Goal: Transaction & Acquisition: Purchase product/service

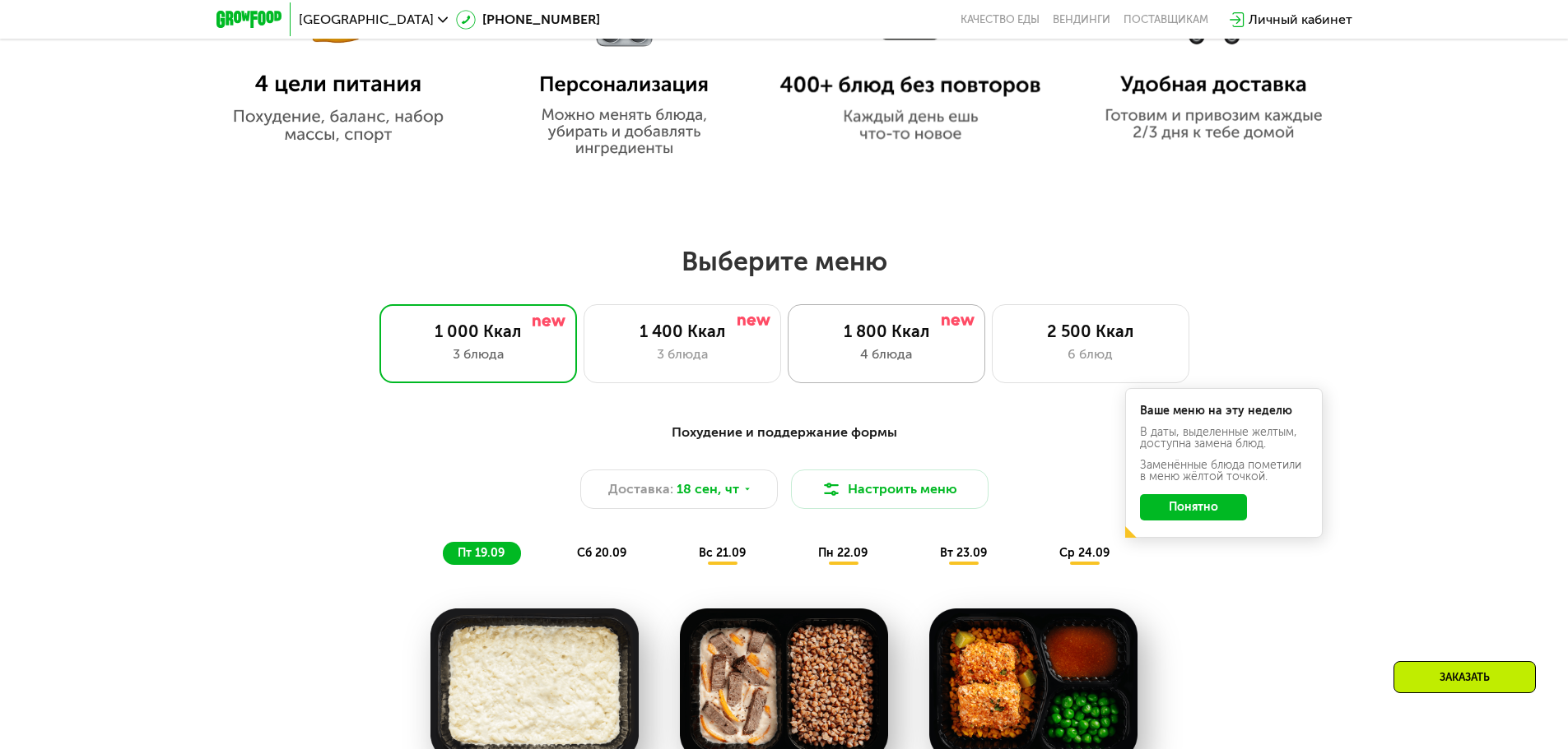
click at [940, 365] on div "4 блюда" at bounding box center [886, 354] width 163 height 20
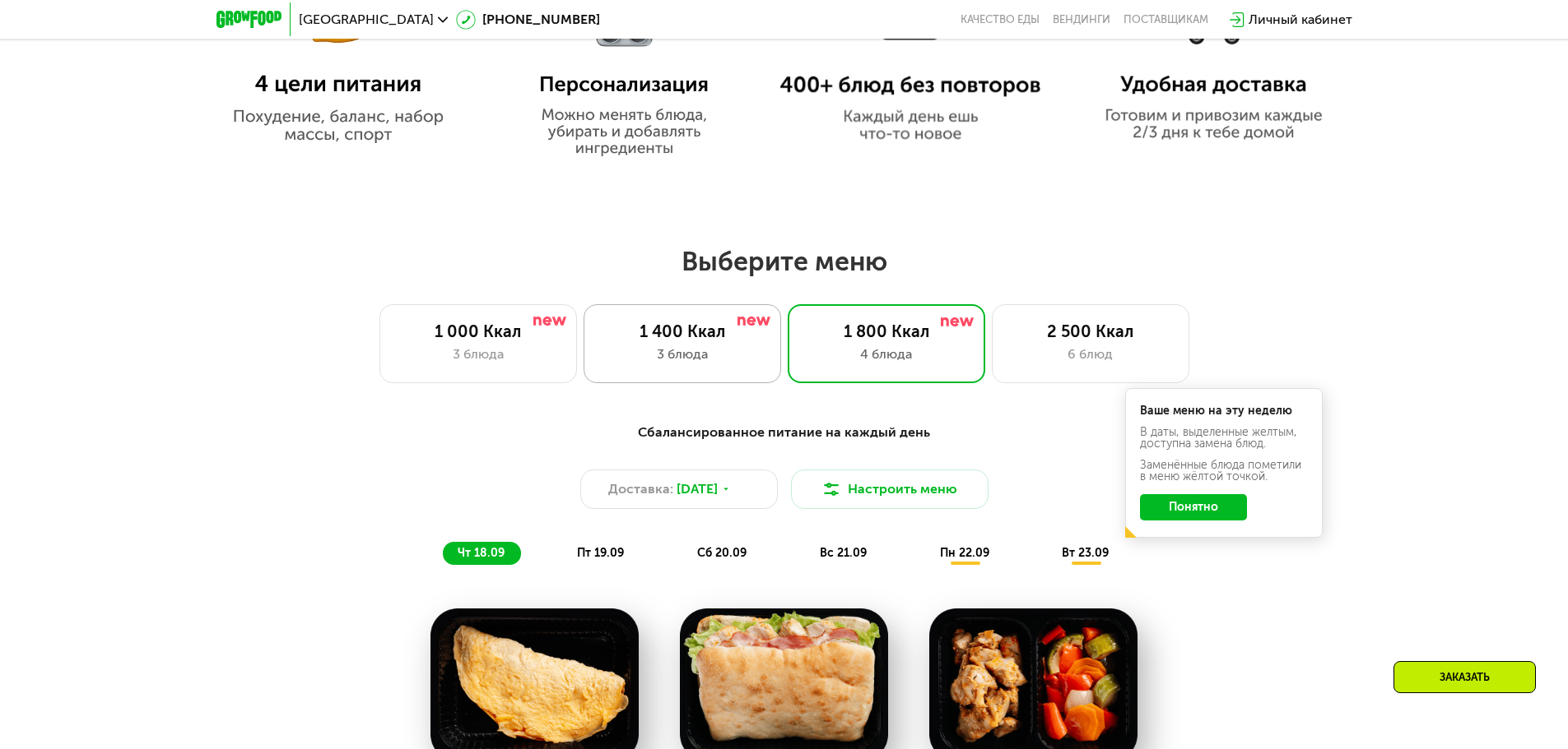
click at [731, 365] on div "3 блюда" at bounding box center [683, 354] width 163 height 20
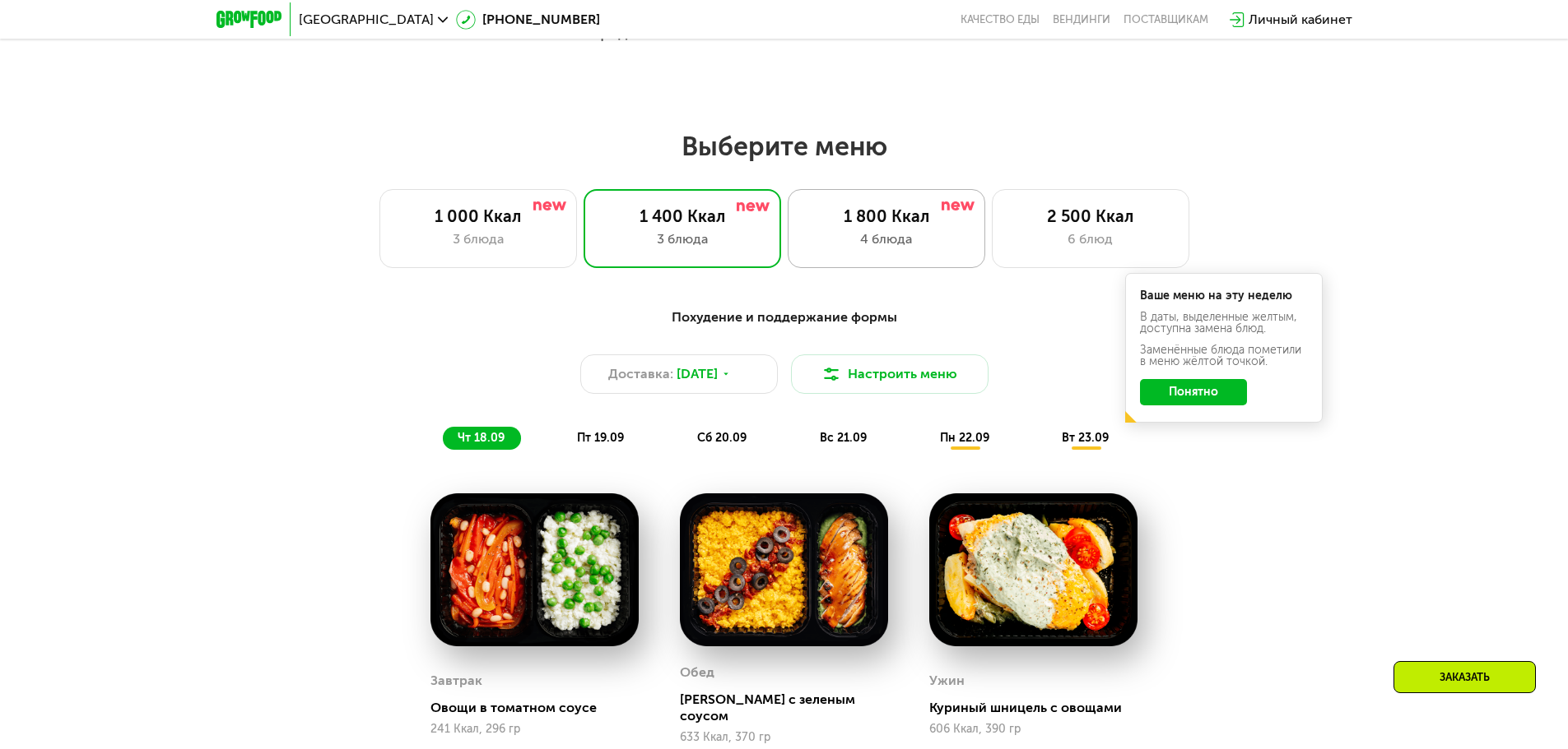
scroll to position [1399, 0]
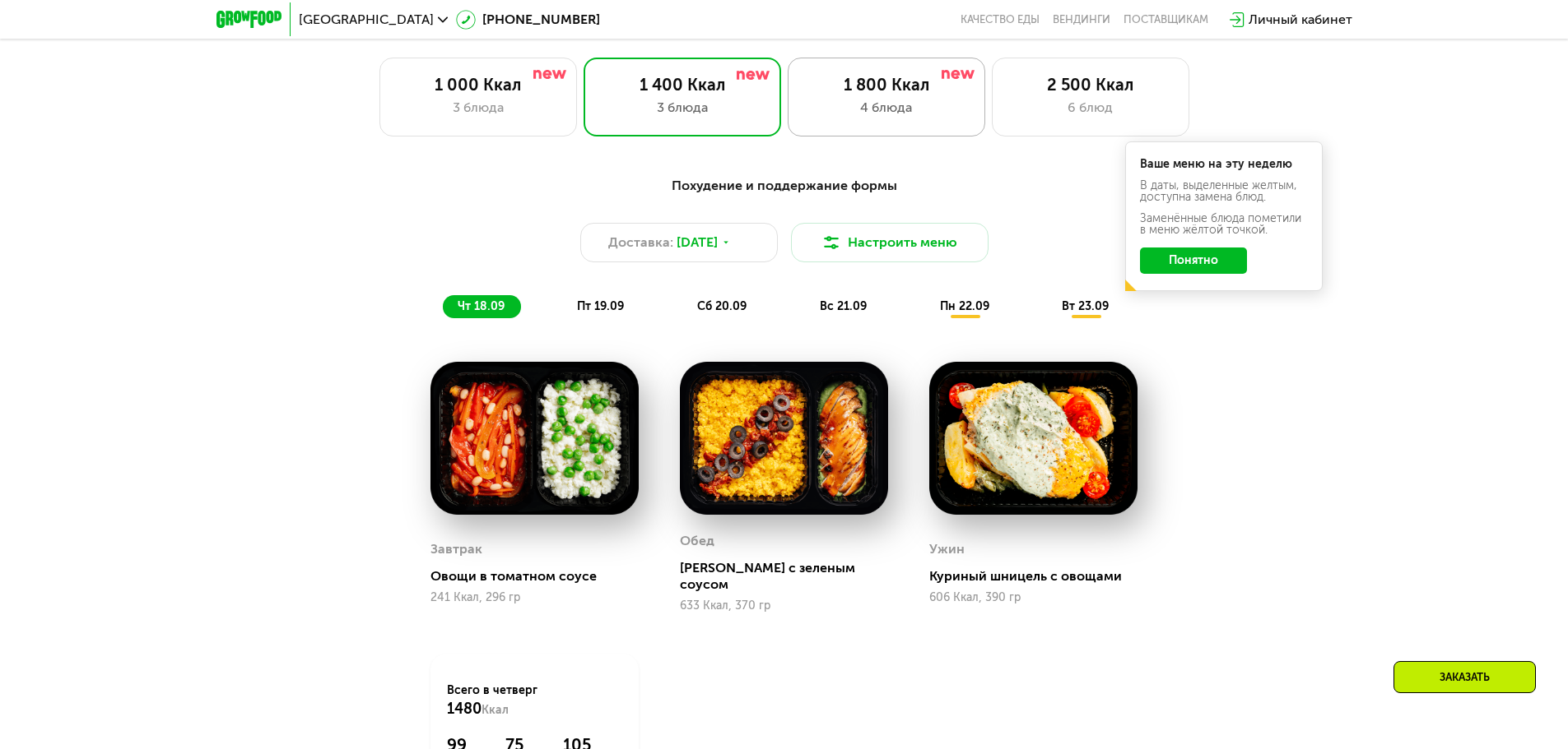
click at [879, 105] on div "4 блюда" at bounding box center [886, 107] width 163 height 20
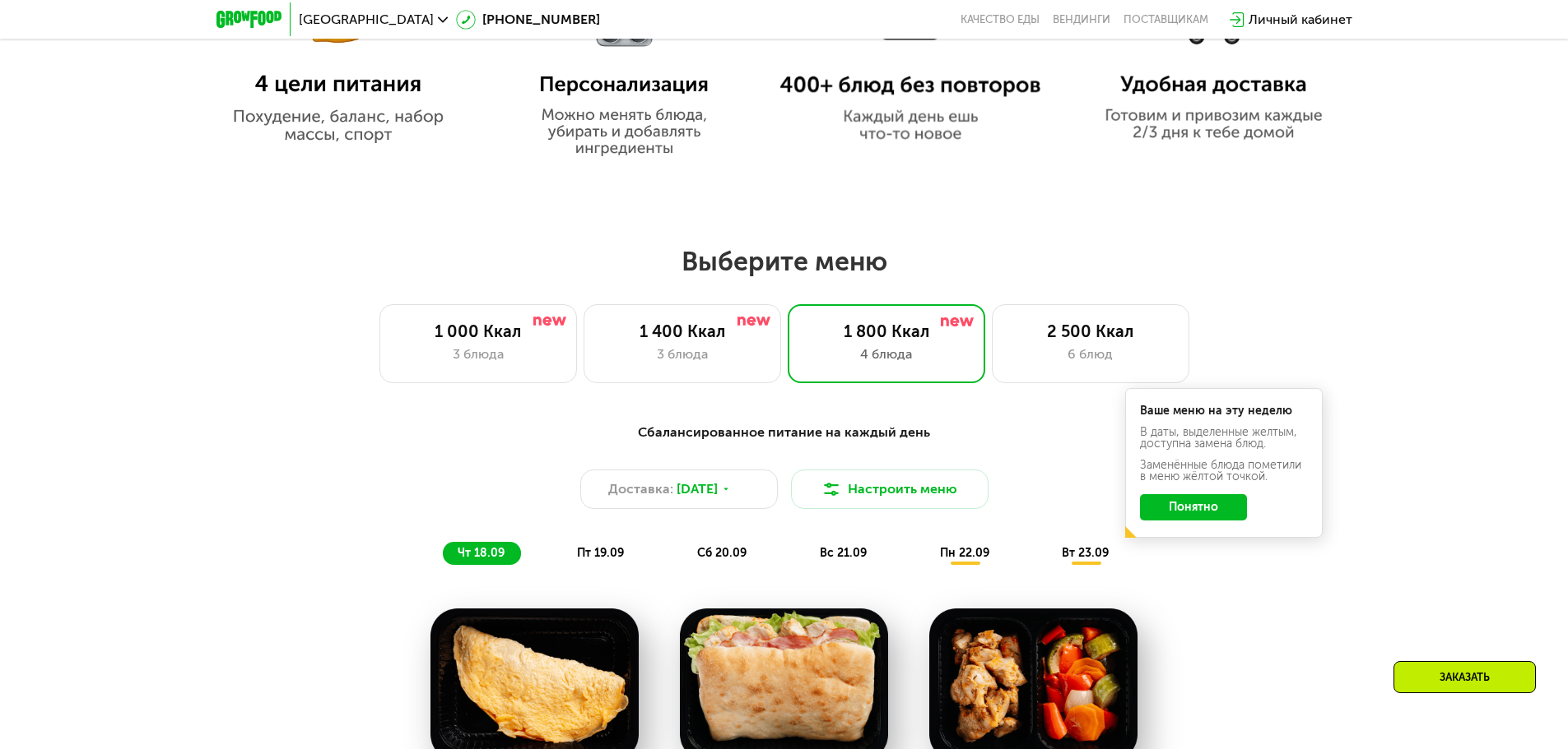
scroll to position [1316, 0]
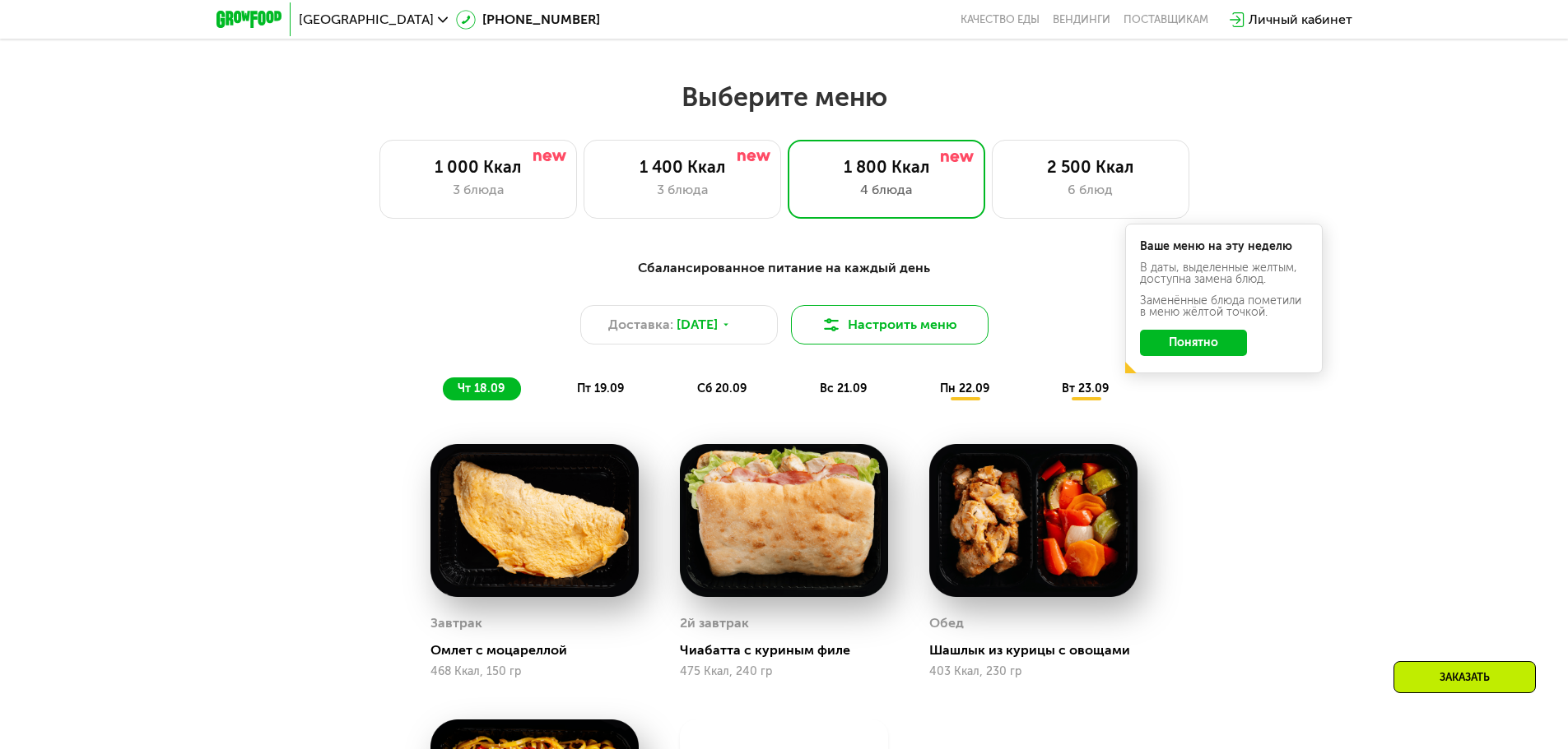
click at [862, 323] on button "Настроить меню" at bounding box center [889, 325] width 198 height 39
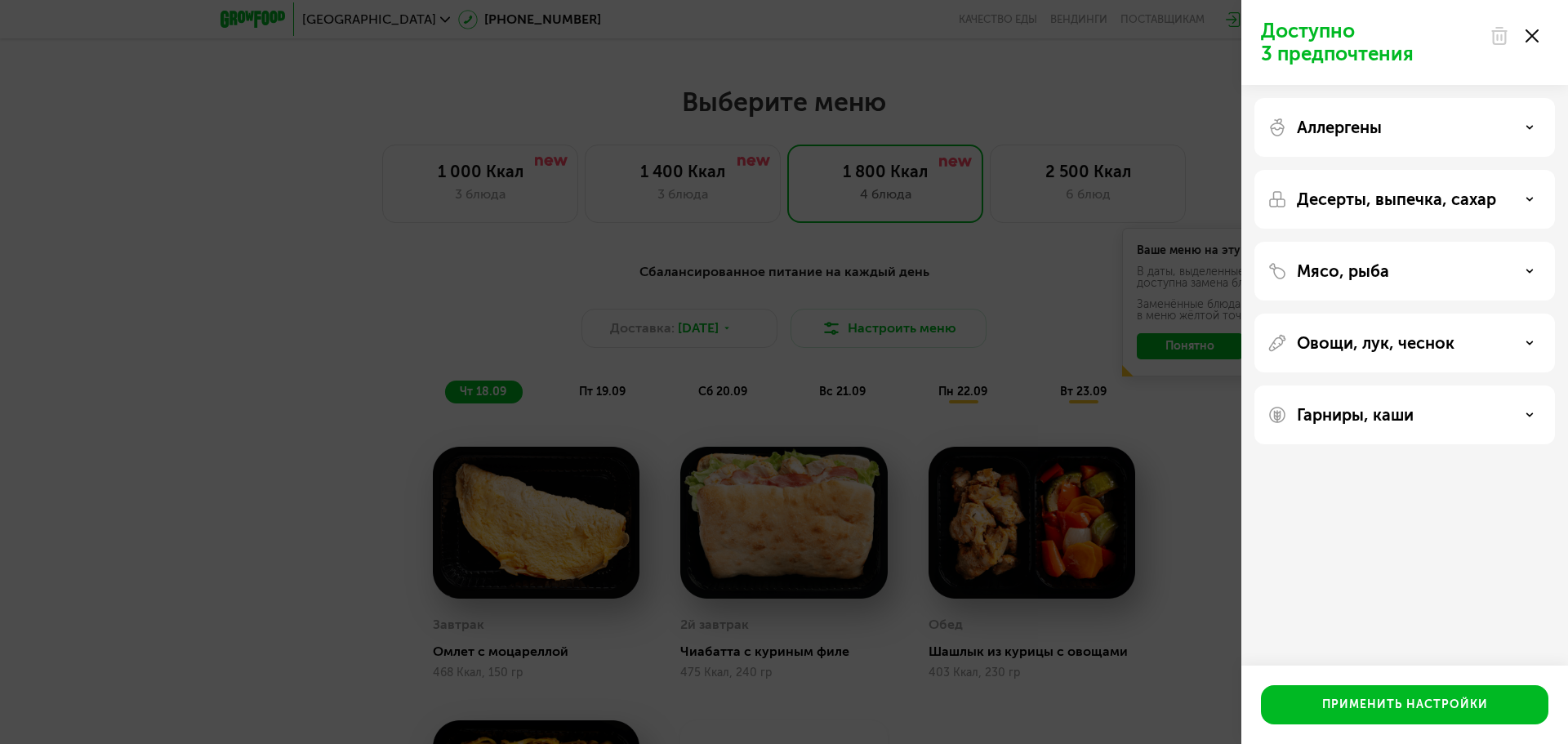
click at [1053, 327] on div "Доступно 3 предпочтения Аллергены Десерты, выпечка, сахар Мясо, рыба Овощи, лук…" at bounding box center [784, 372] width 1568 height 744
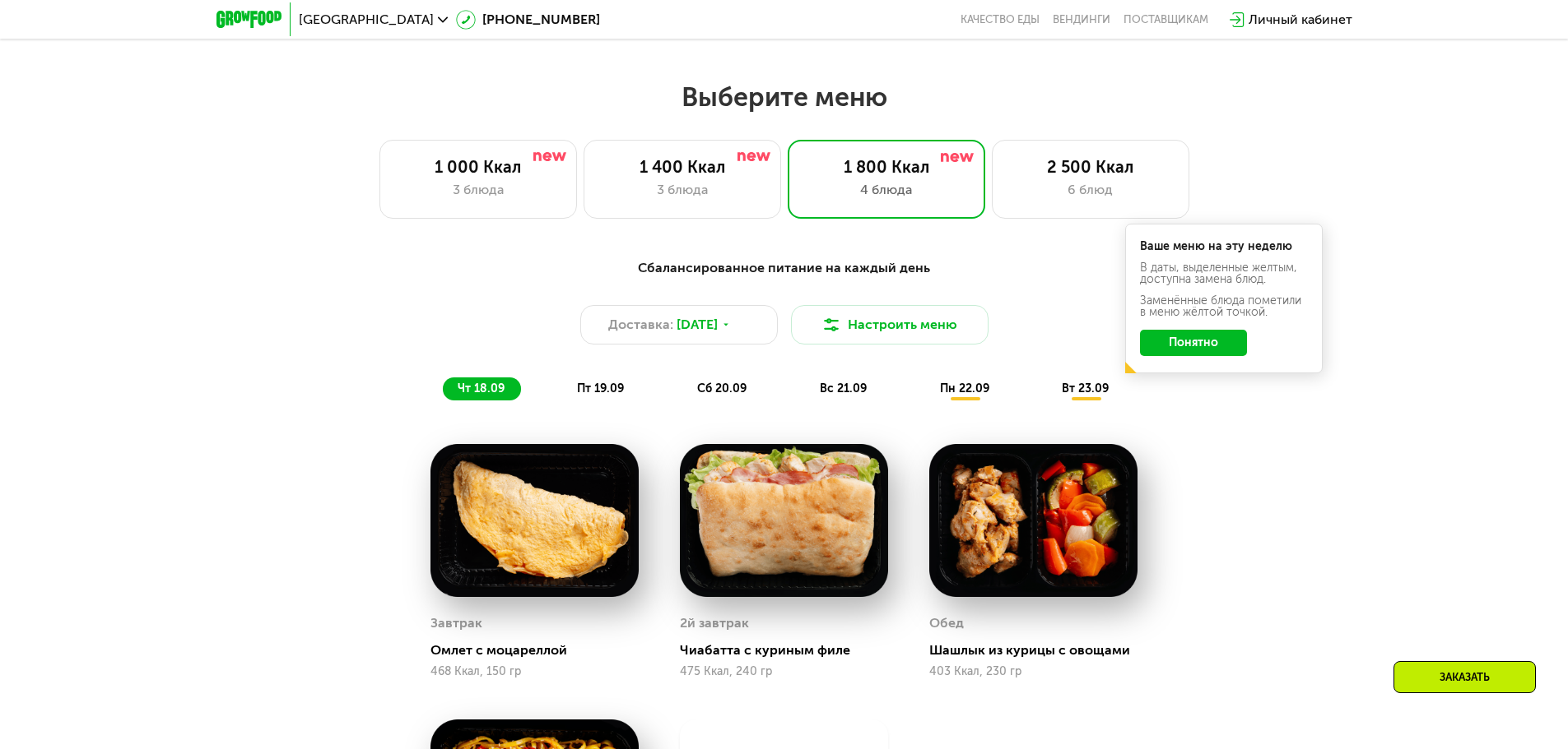
click at [1191, 343] on button "Понятно" at bounding box center [1193, 343] width 107 height 26
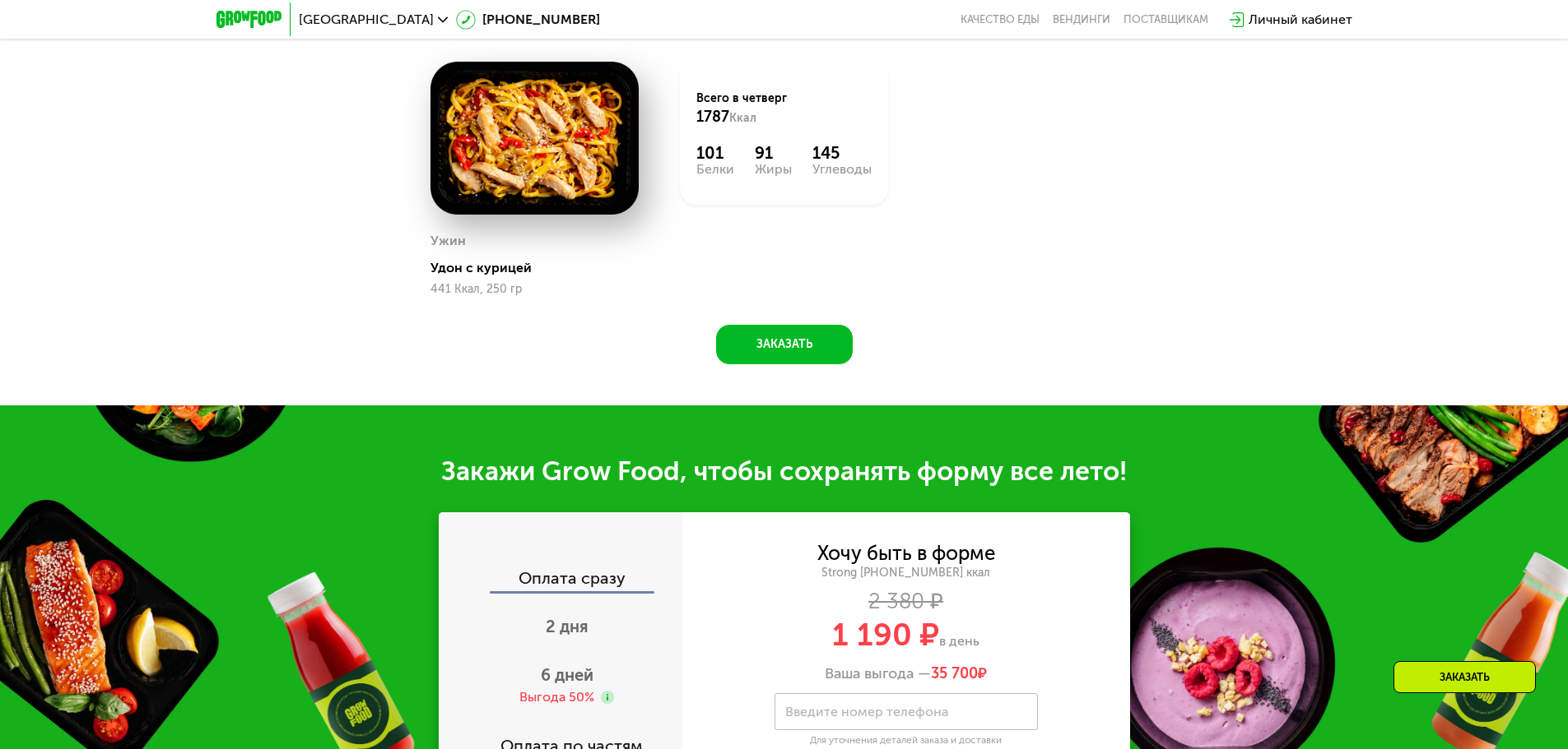
scroll to position [2221, 0]
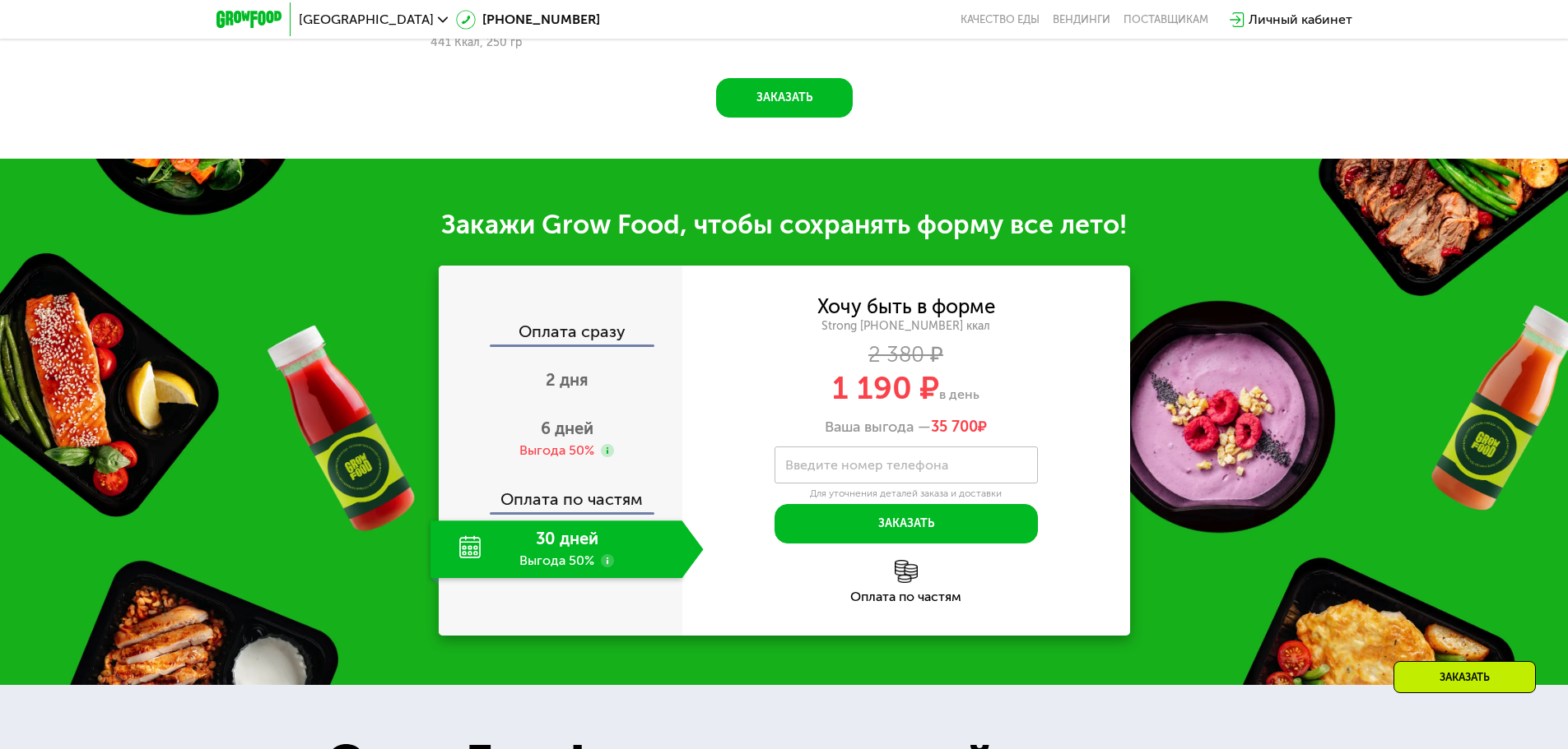
click at [607, 565] on use at bounding box center [608, 561] width 13 height 13
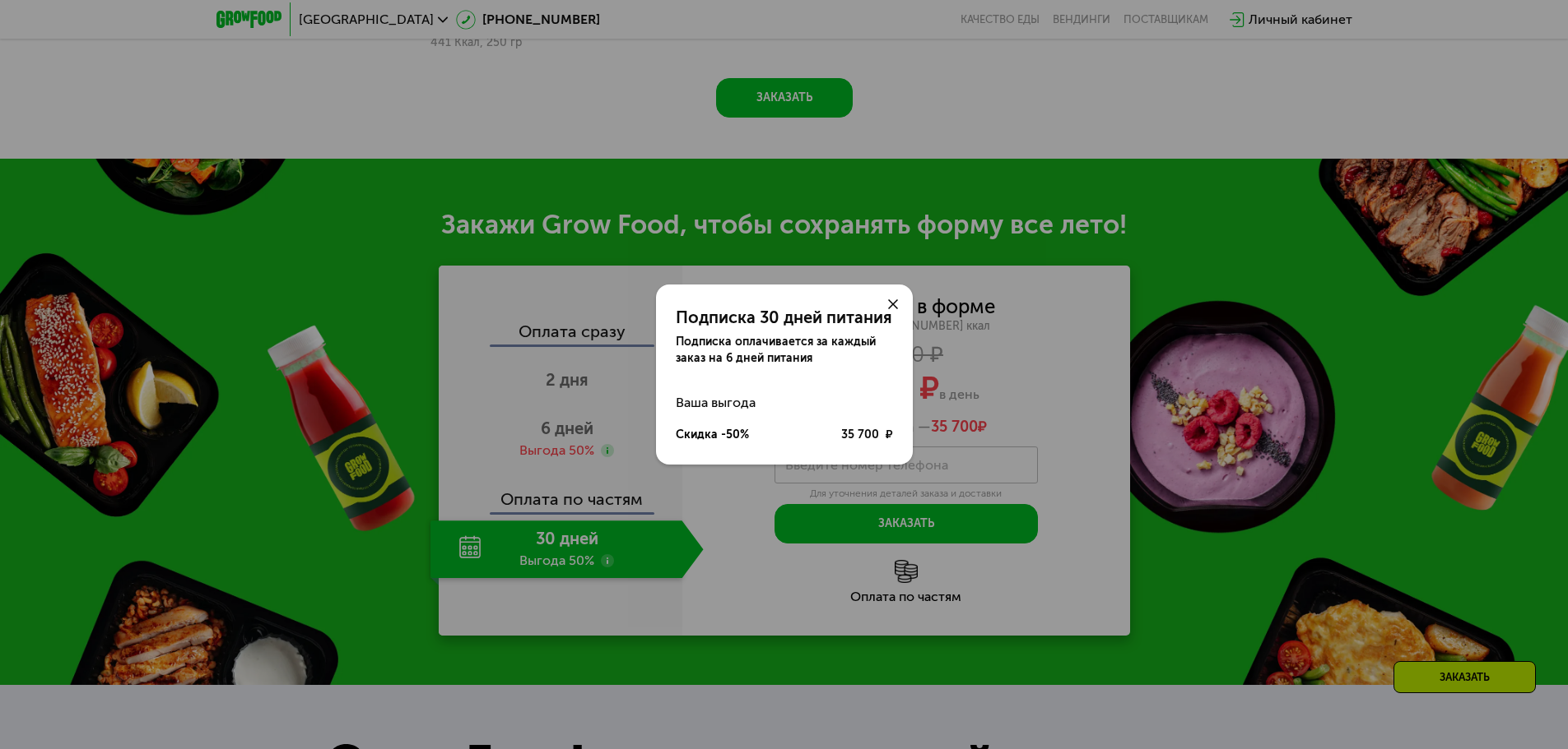
click at [882, 432] on div "35 700 ₽" at bounding box center [867, 435] width 52 height 17
click at [888, 301] on icon at bounding box center [893, 304] width 10 height 10
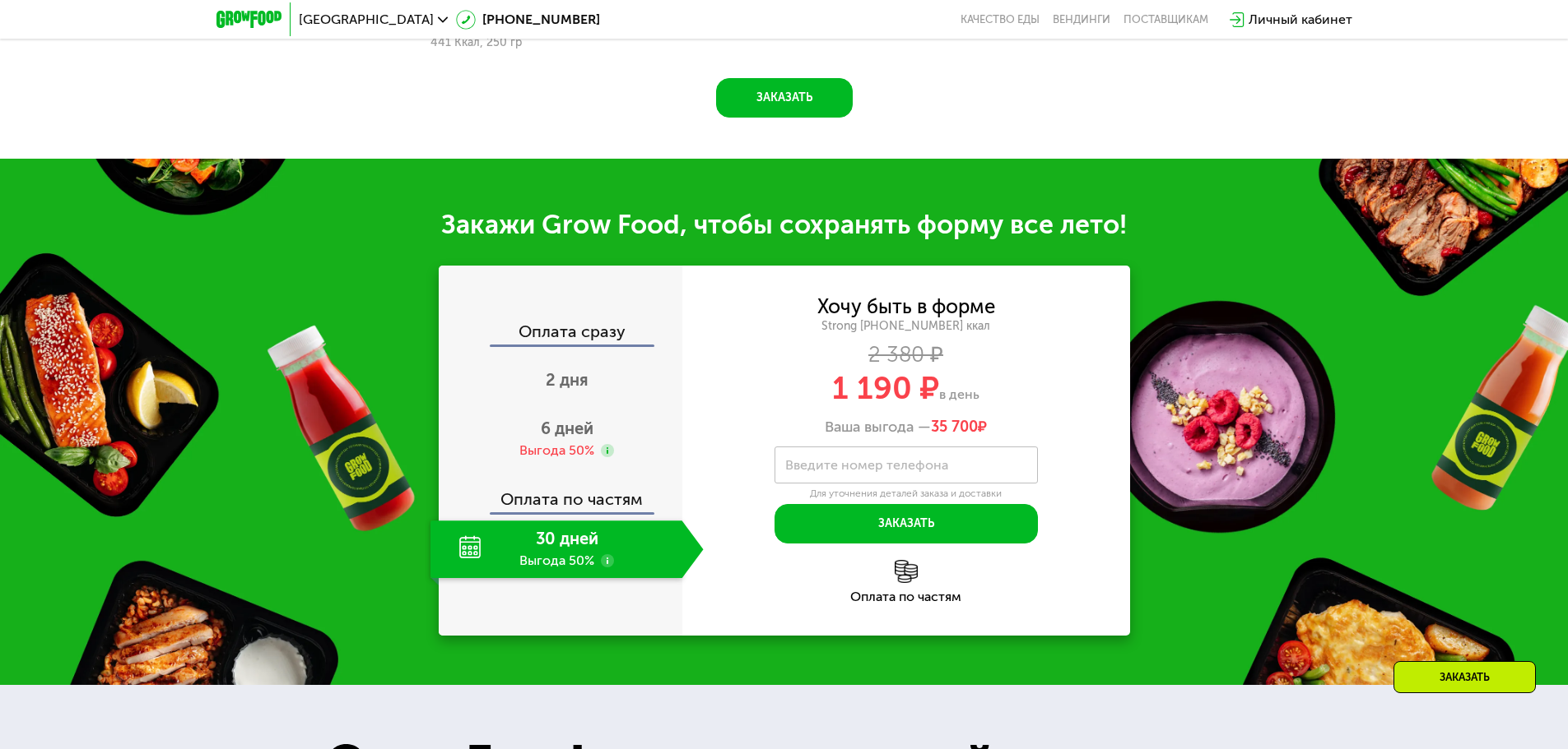
click at [597, 337] on div "Оплата сразу" at bounding box center [562, 334] width 242 height 22
click at [844, 458] on div "Введите номер телефона" at bounding box center [906, 465] width 264 height 37
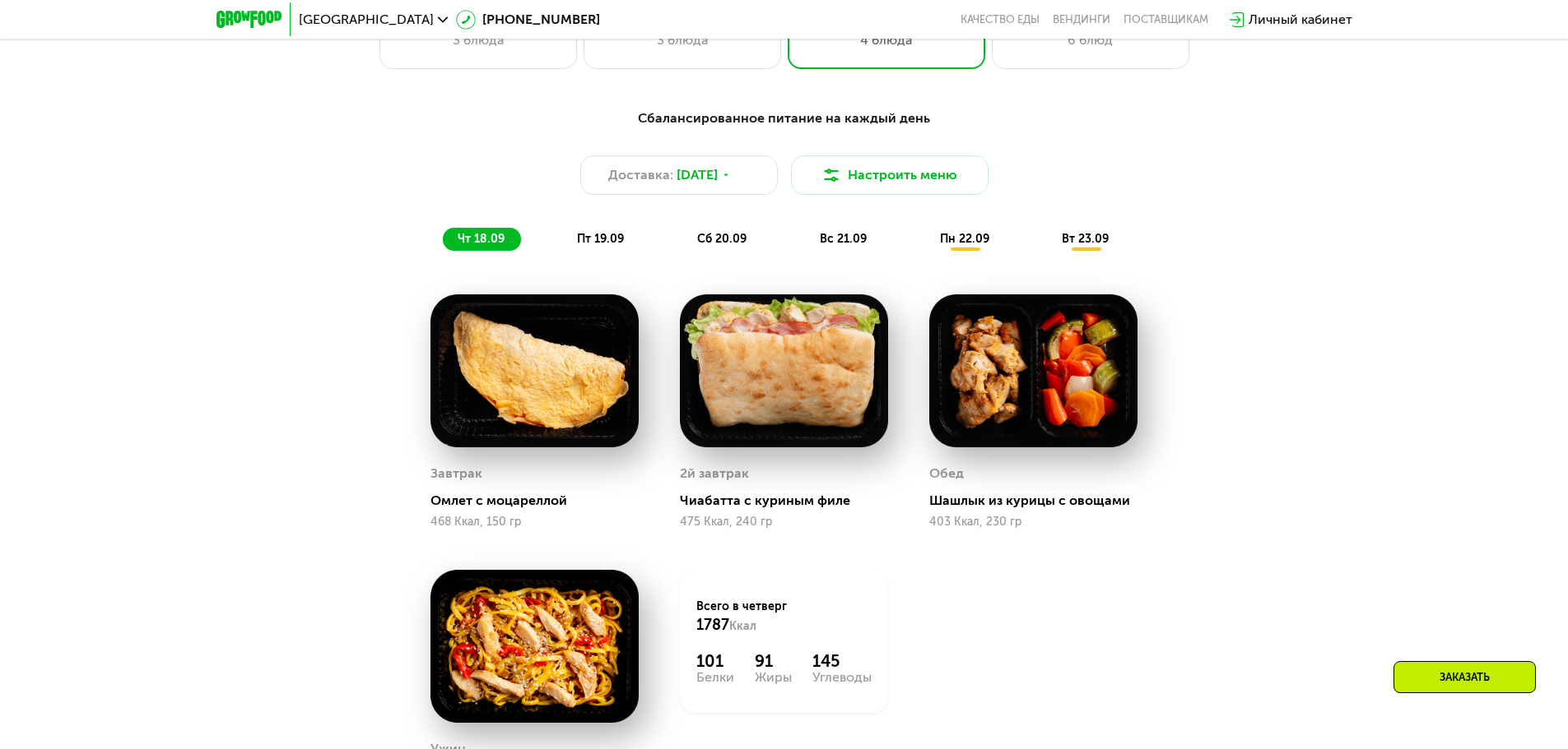
scroll to position [1481, 0]
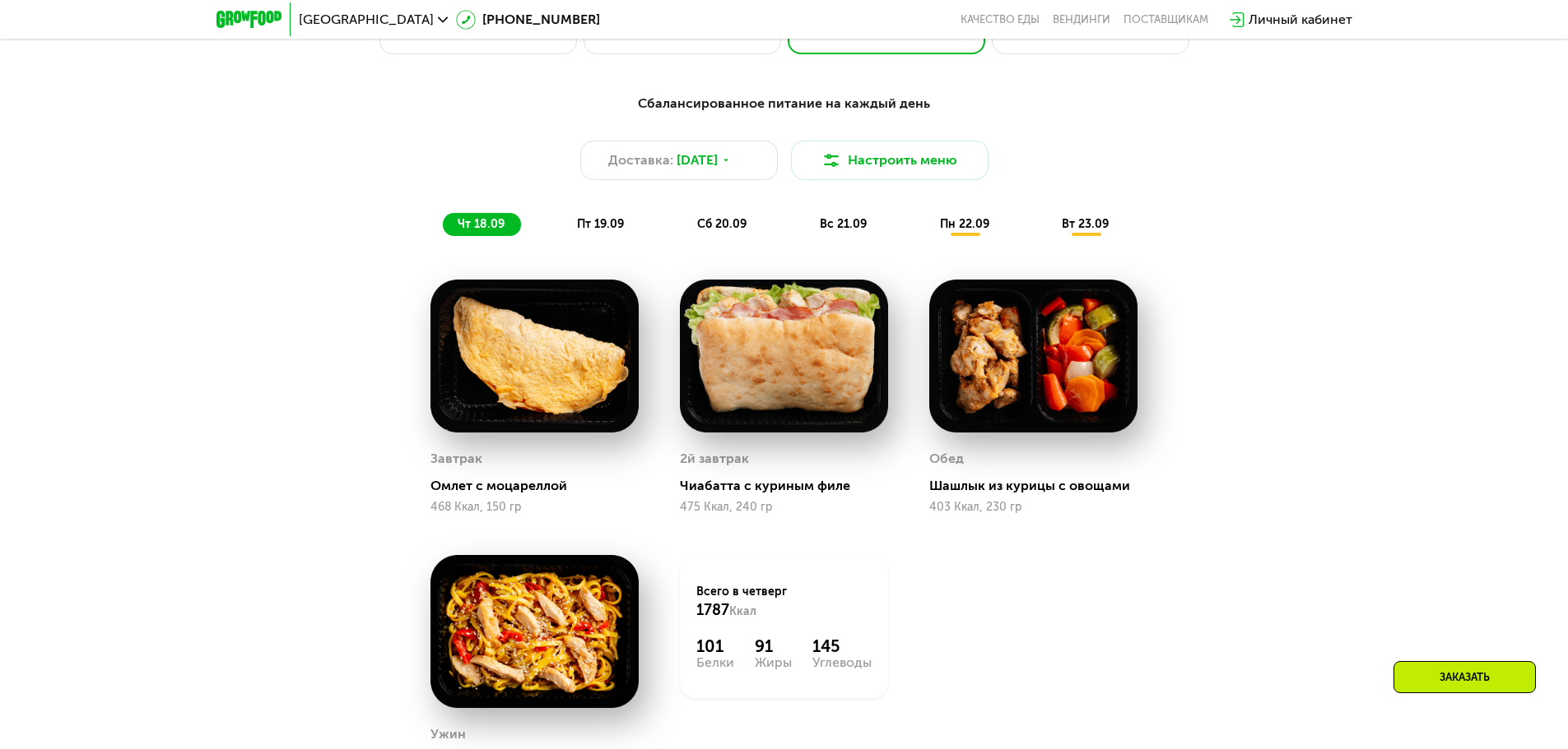
click at [609, 228] on span "пт 19.09" at bounding box center [600, 224] width 47 height 14
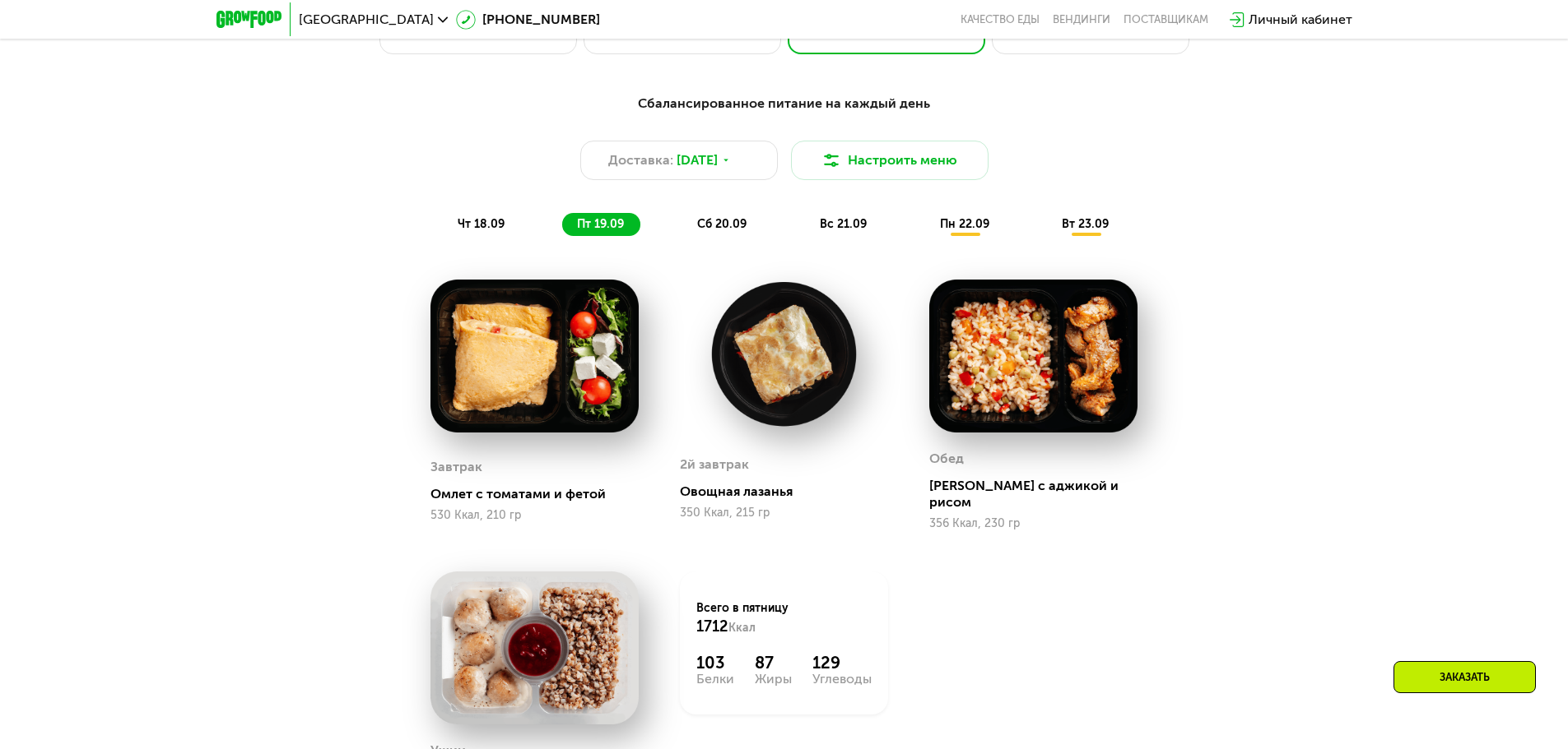
click at [744, 232] on span "сб 20.09" at bounding box center [721, 224] width 50 height 14
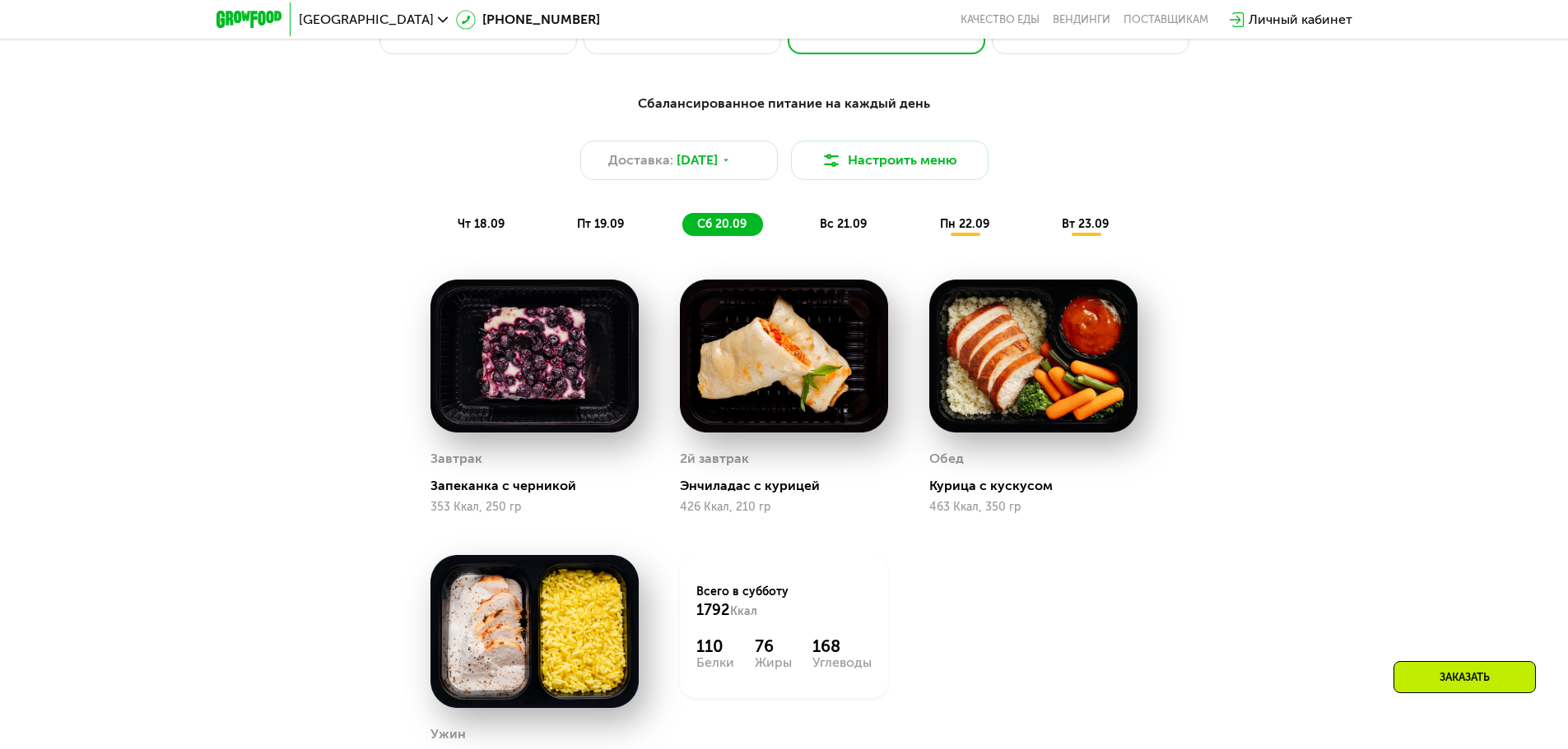
click at [1069, 228] on span "вт 23.09" at bounding box center [1085, 224] width 47 height 14
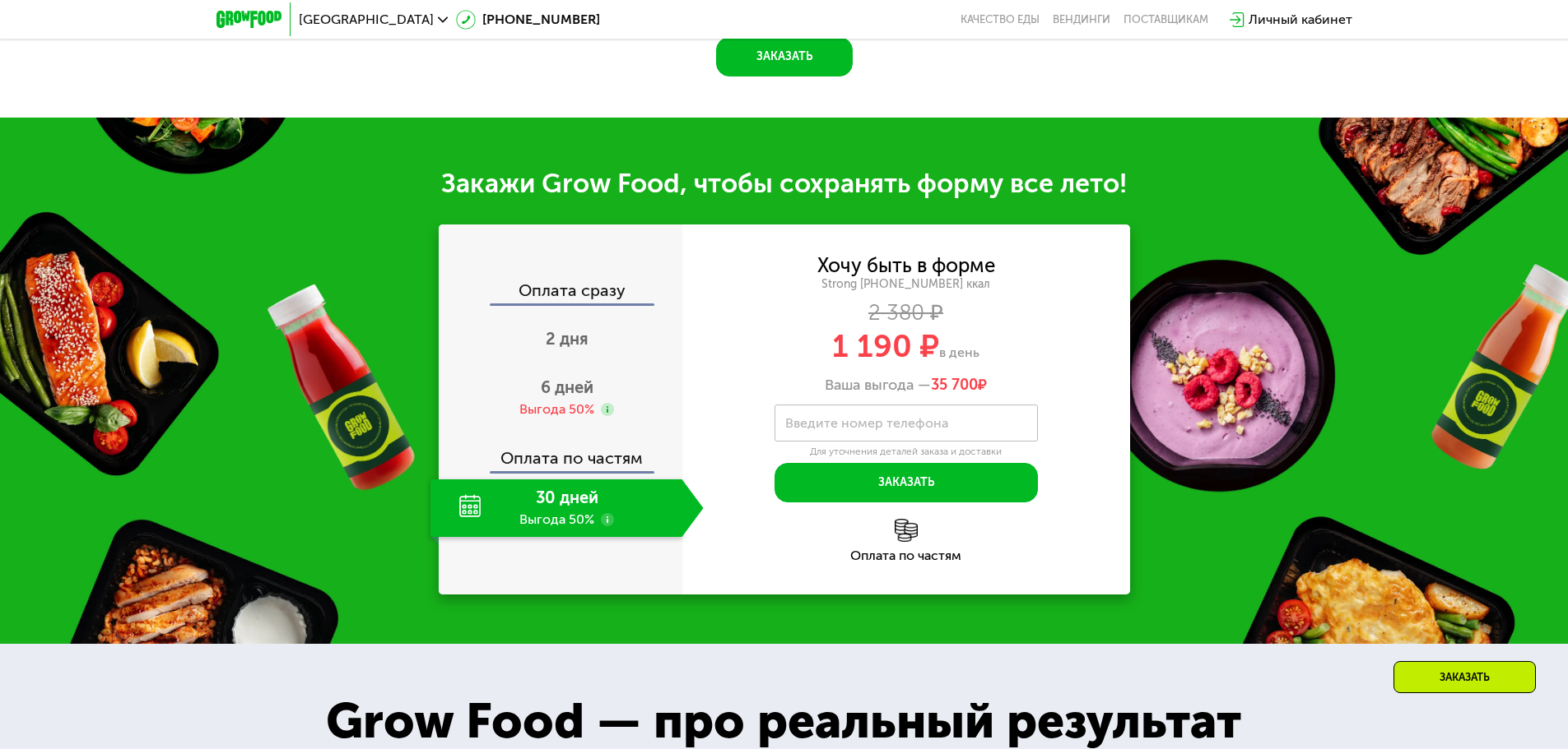
scroll to position [2468, 0]
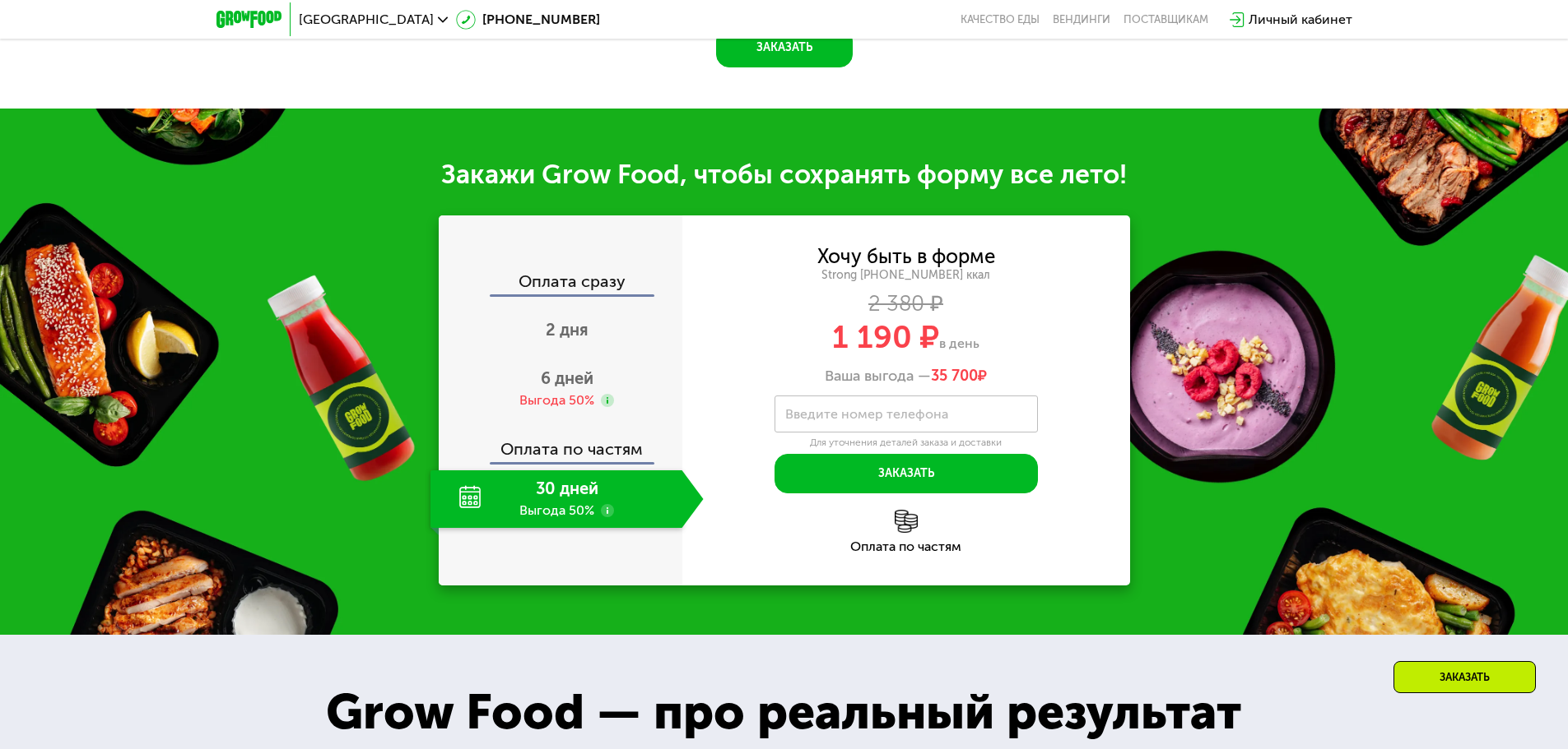
click at [585, 519] on div "30 дней Выгода 50%" at bounding box center [556, 499] width 252 height 57
click at [607, 516] on use at bounding box center [608, 511] width 13 height 13
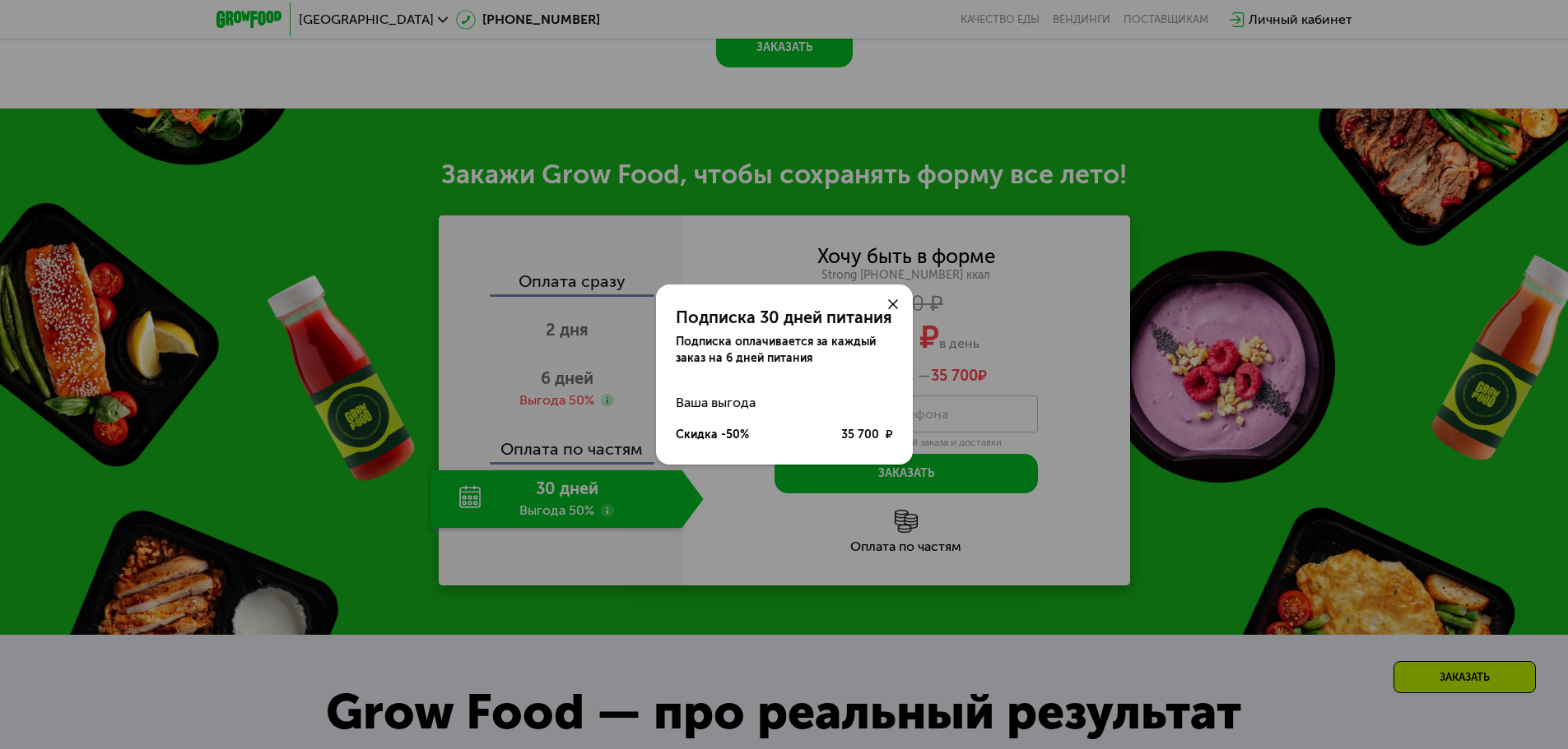
click at [896, 301] on use at bounding box center [893, 304] width 10 height 10
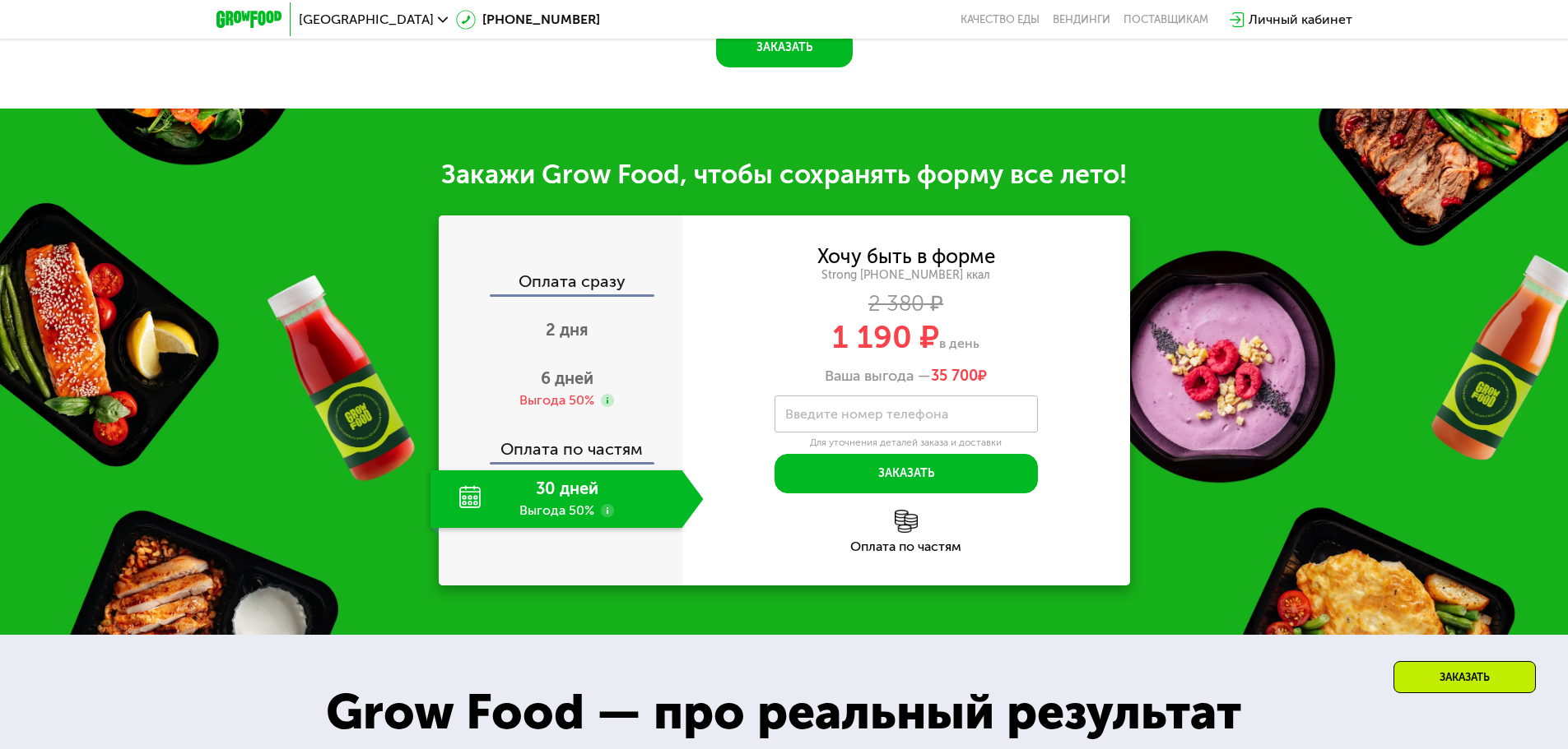
click at [590, 280] on div "Оплата сразу" at bounding box center [562, 283] width 242 height 22
click at [580, 405] on div "Выгода 50%" at bounding box center [557, 400] width 75 height 18
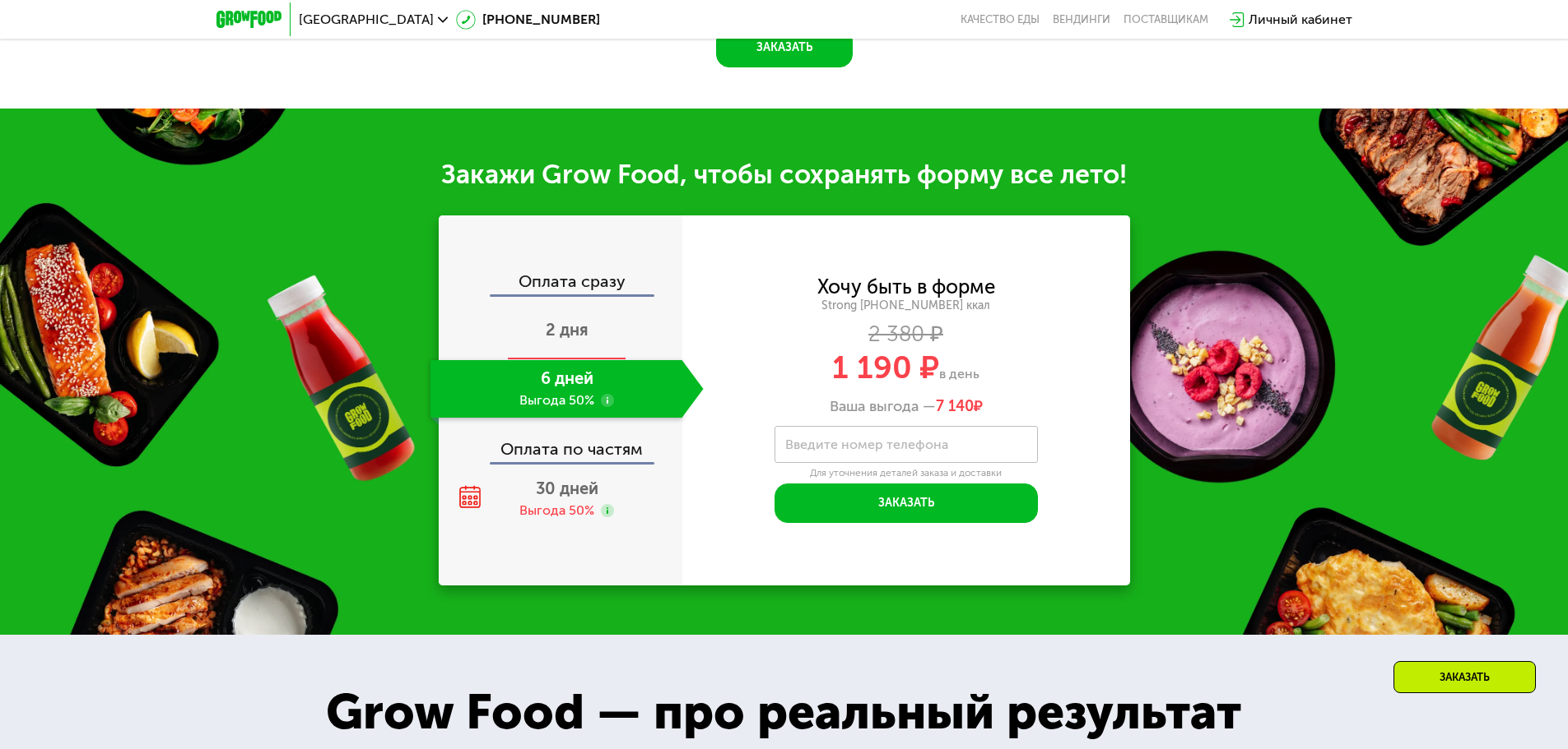
click at [572, 338] on span "2 дня" at bounding box center [567, 329] width 43 height 20
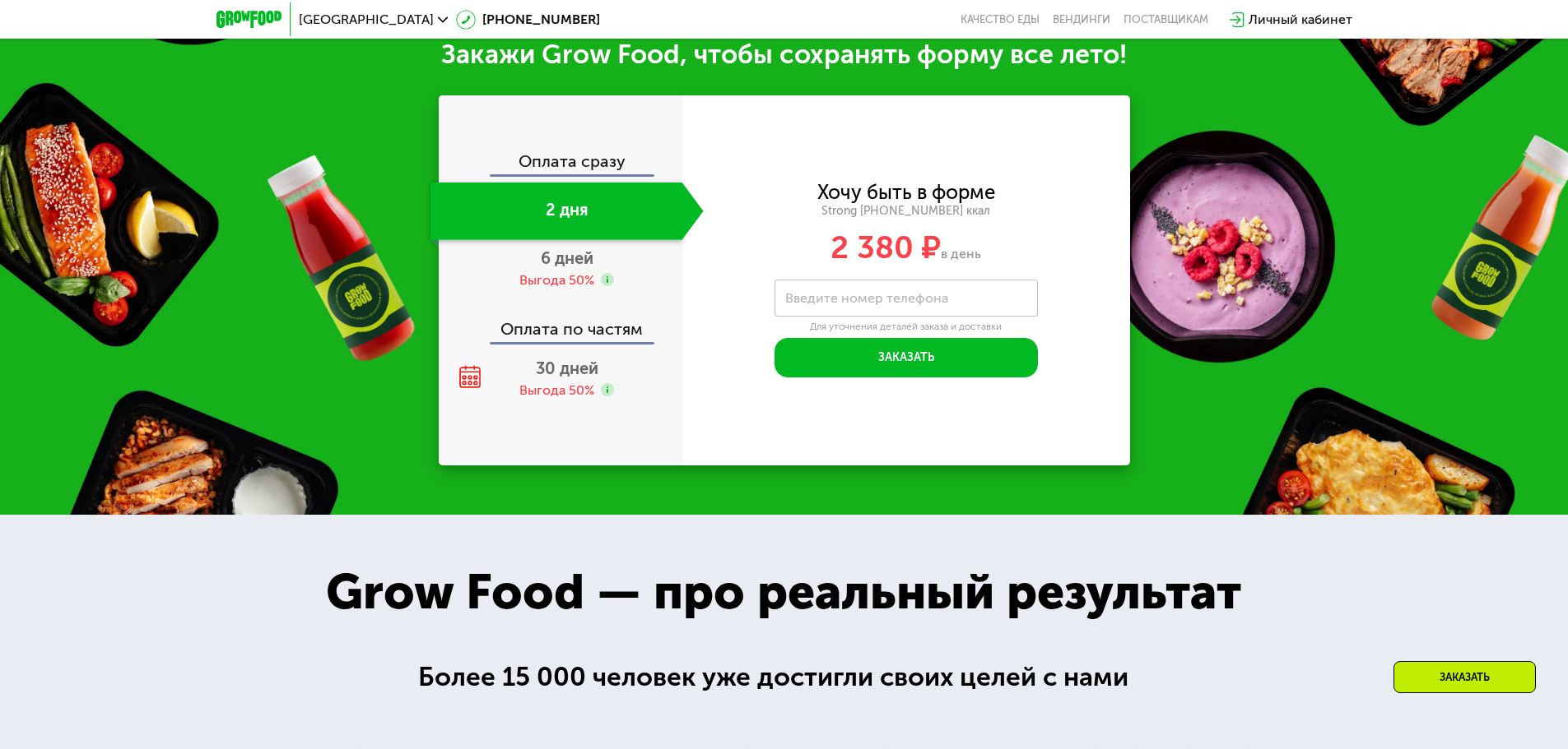
scroll to position [2348, 0]
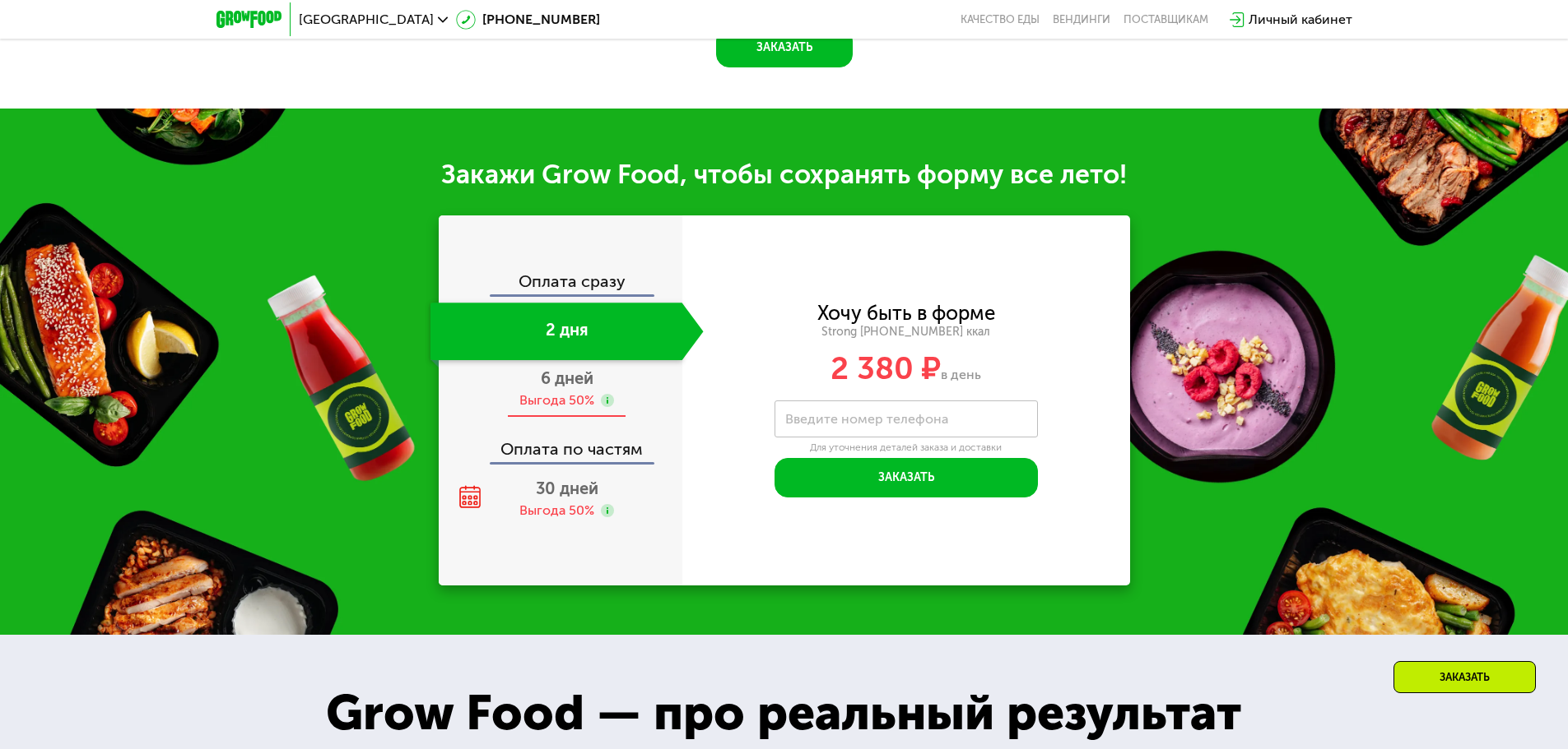
click at [571, 378] on span "6 дней" at bounding box center [567, 378] width 53 height 20
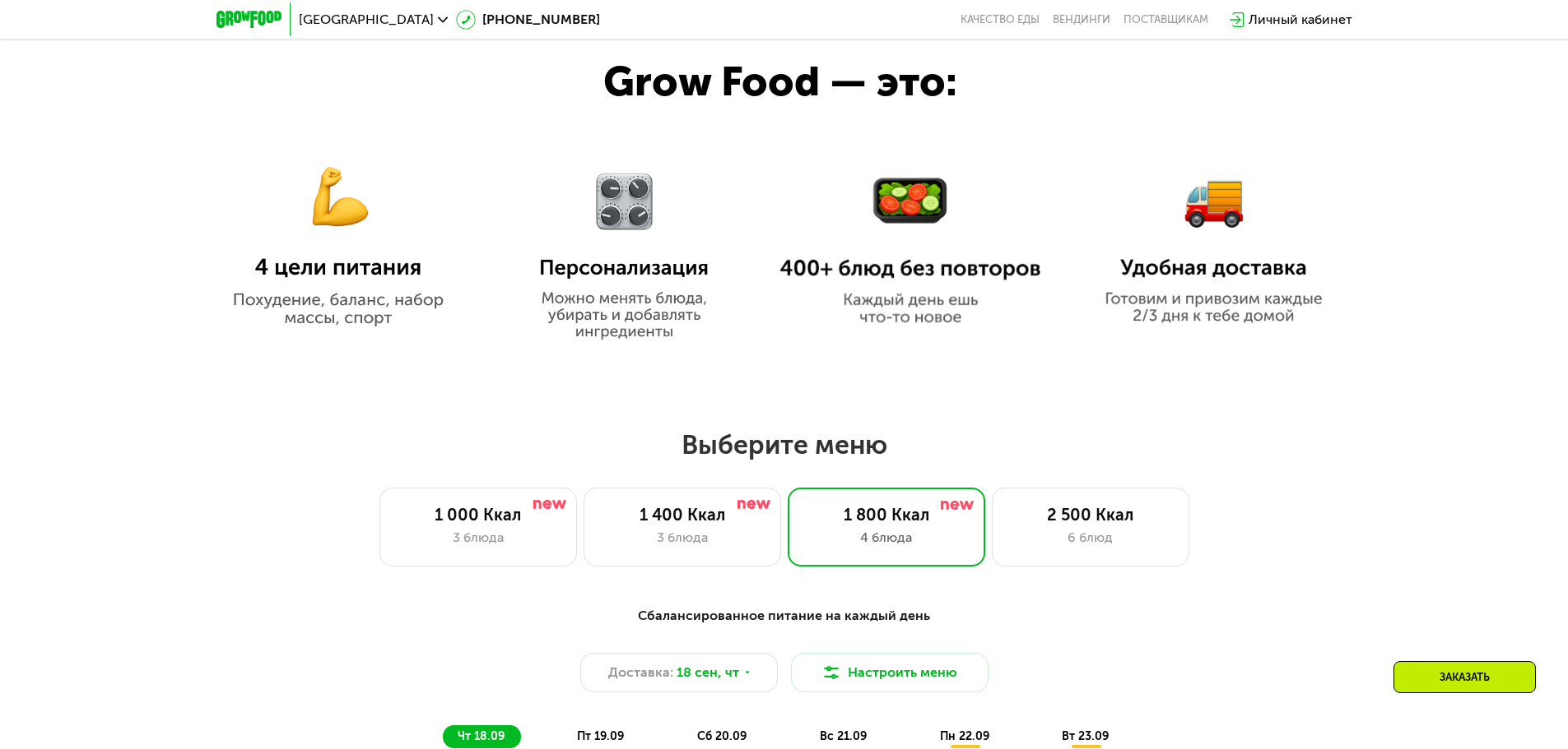
scroll to position [1119, 0]
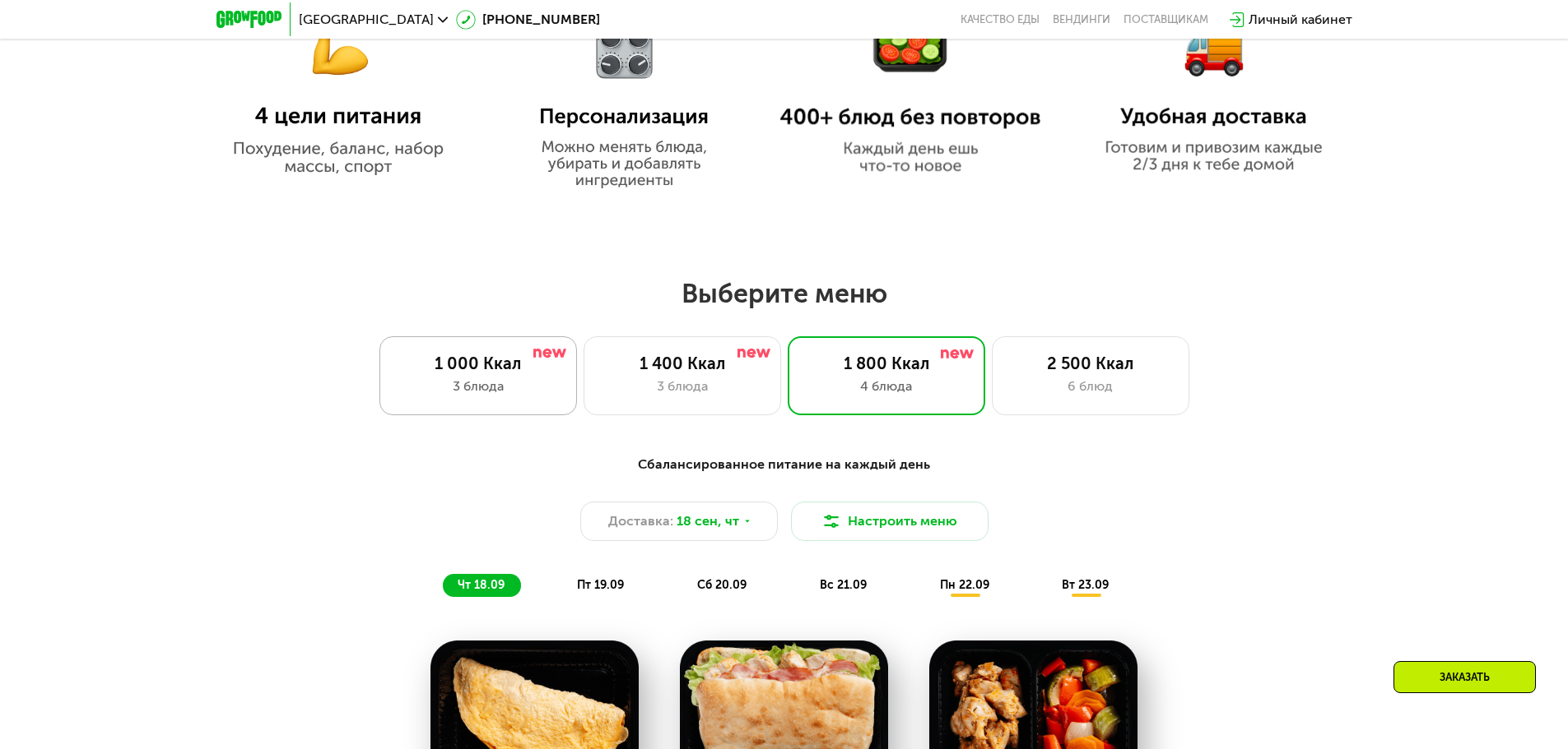
click at [468, 386] on div "3 блюда" at bounding box center [478, 386] width 163 height 20
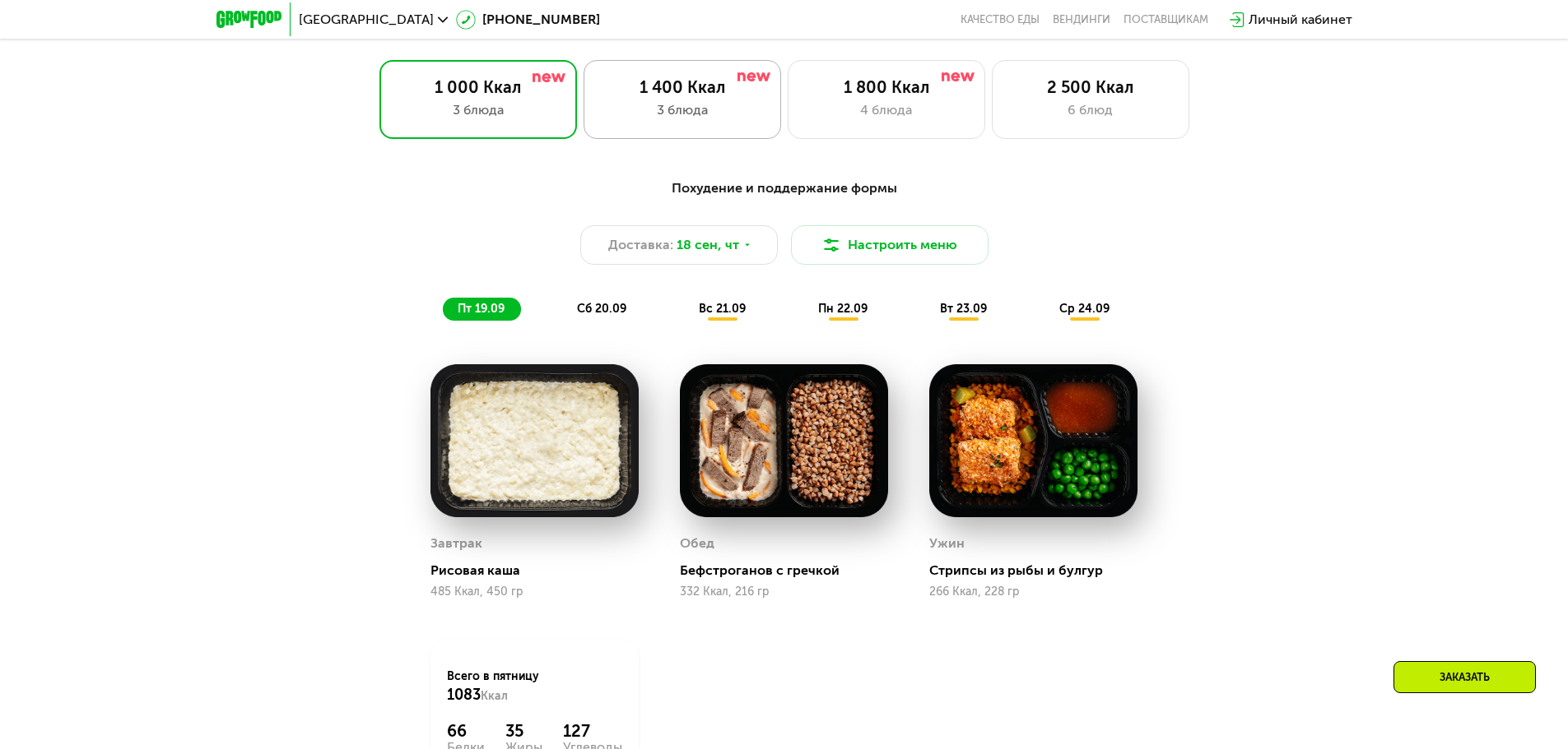
scroll to position [1367, 0]
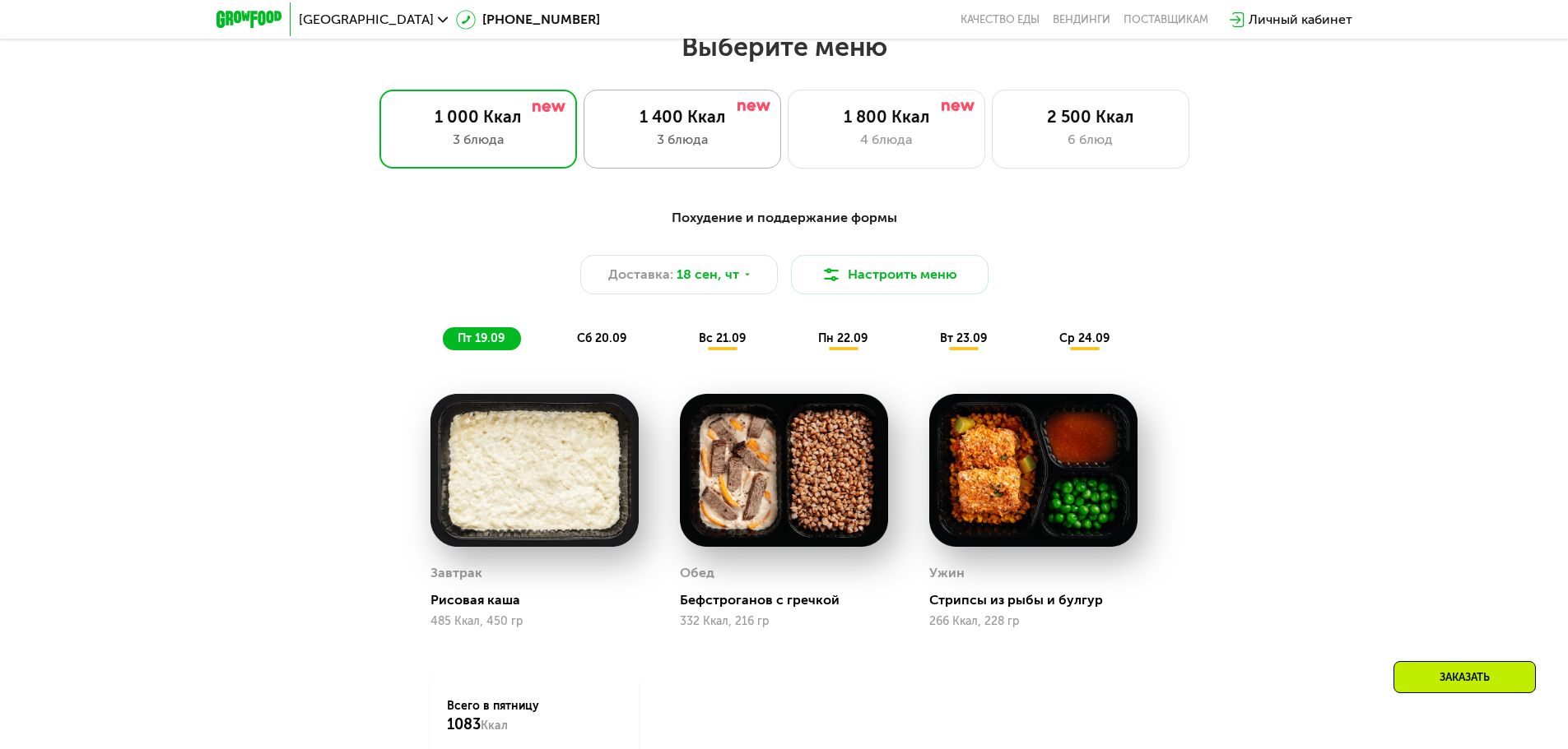
click at [663, 118] on div "1 400 Ккал" at bounding box center [683, 116] width 163 height 20
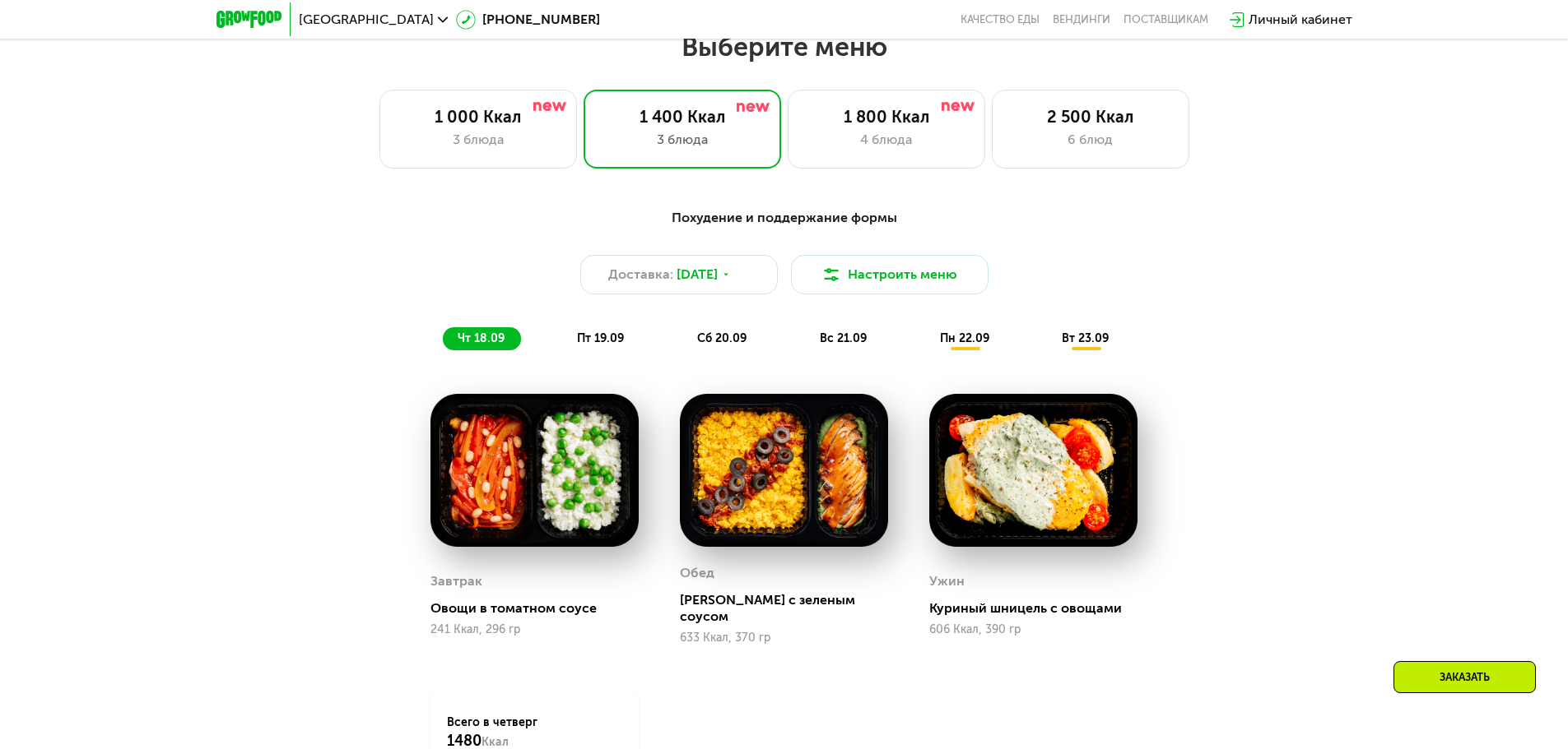
drag, startPoint x: 630, startPoint y: 427, endPoint x: 630, endPoint y: 450, distance: 23.0
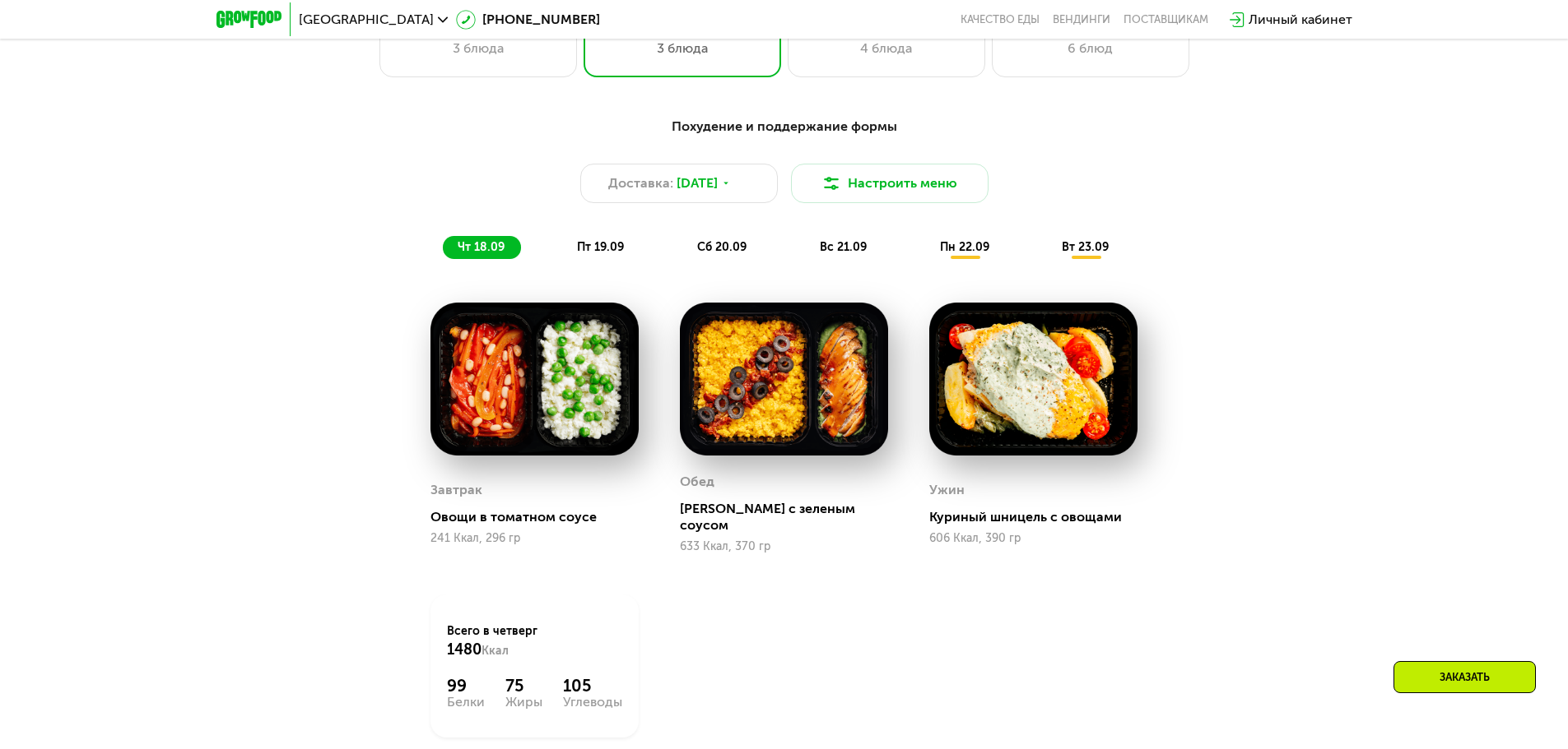
scroll to position [1531, 0]
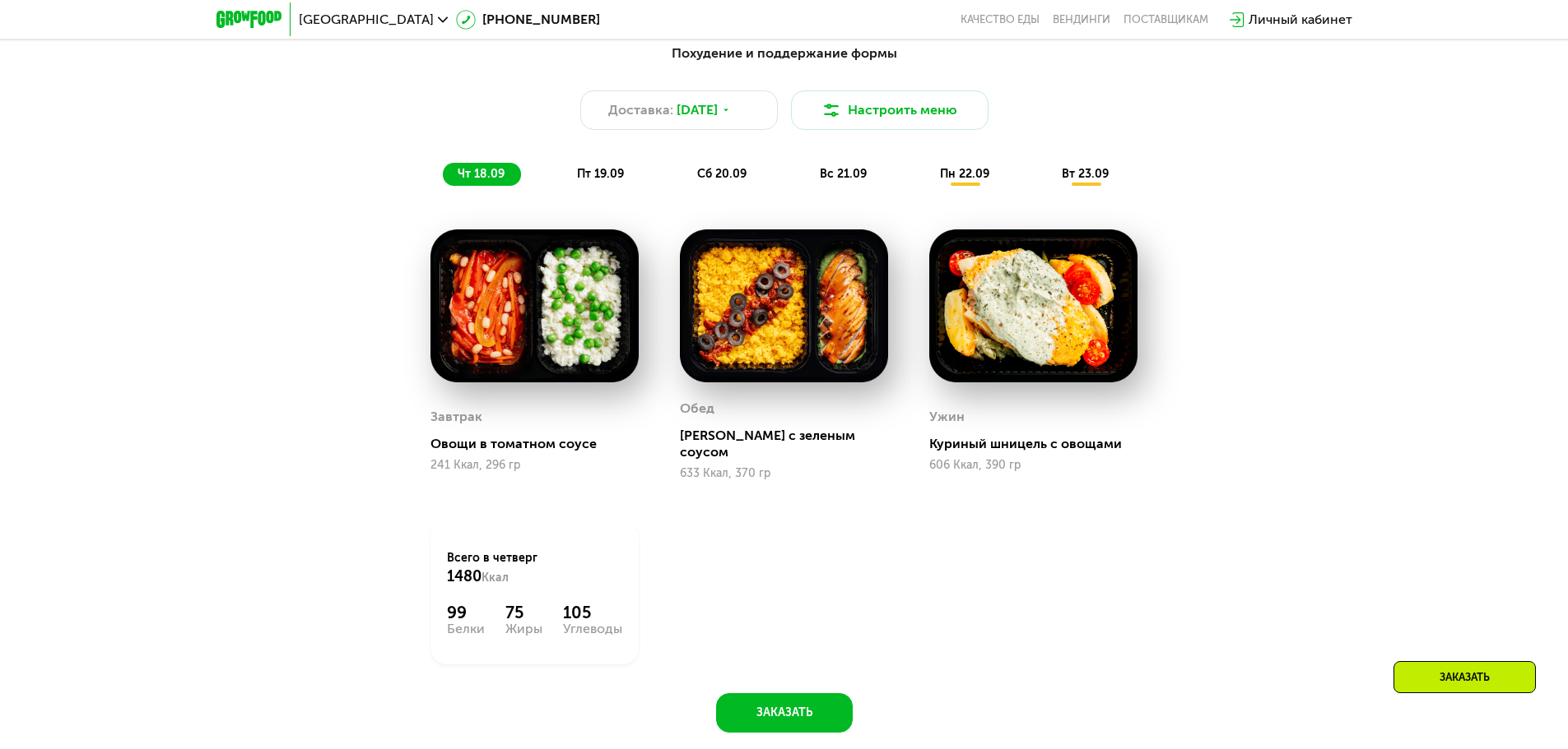
click at [601, 181] on span "пт 19.09" at bounding box center [600, 173] width 47 height 14
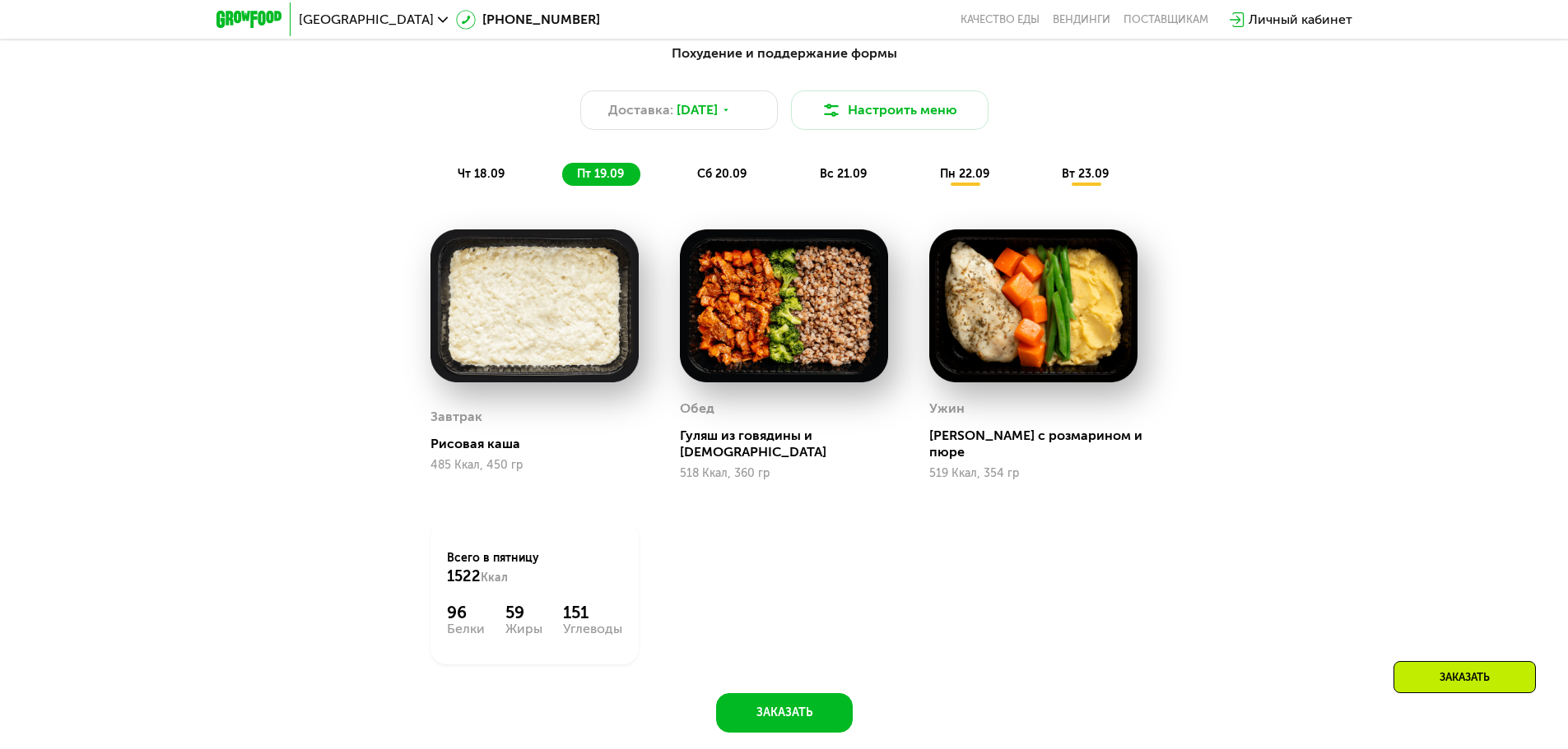
click at [727, 180] on span "сб 20.09" at bounding box center [721, 173] width 50 height 14
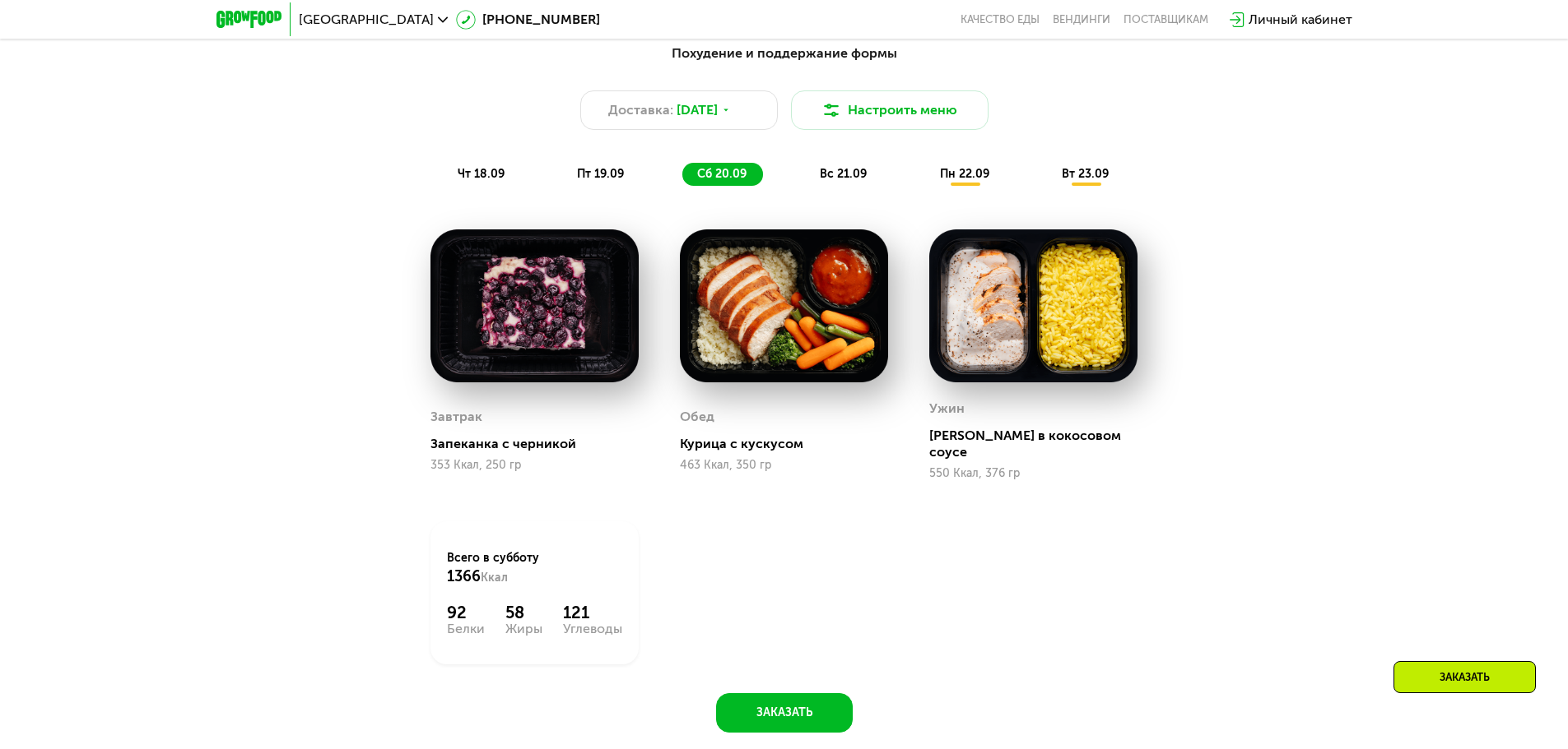
click at [855, 180] on span "вс 21.09" at bounding box center [843, 173] width 47 height 14
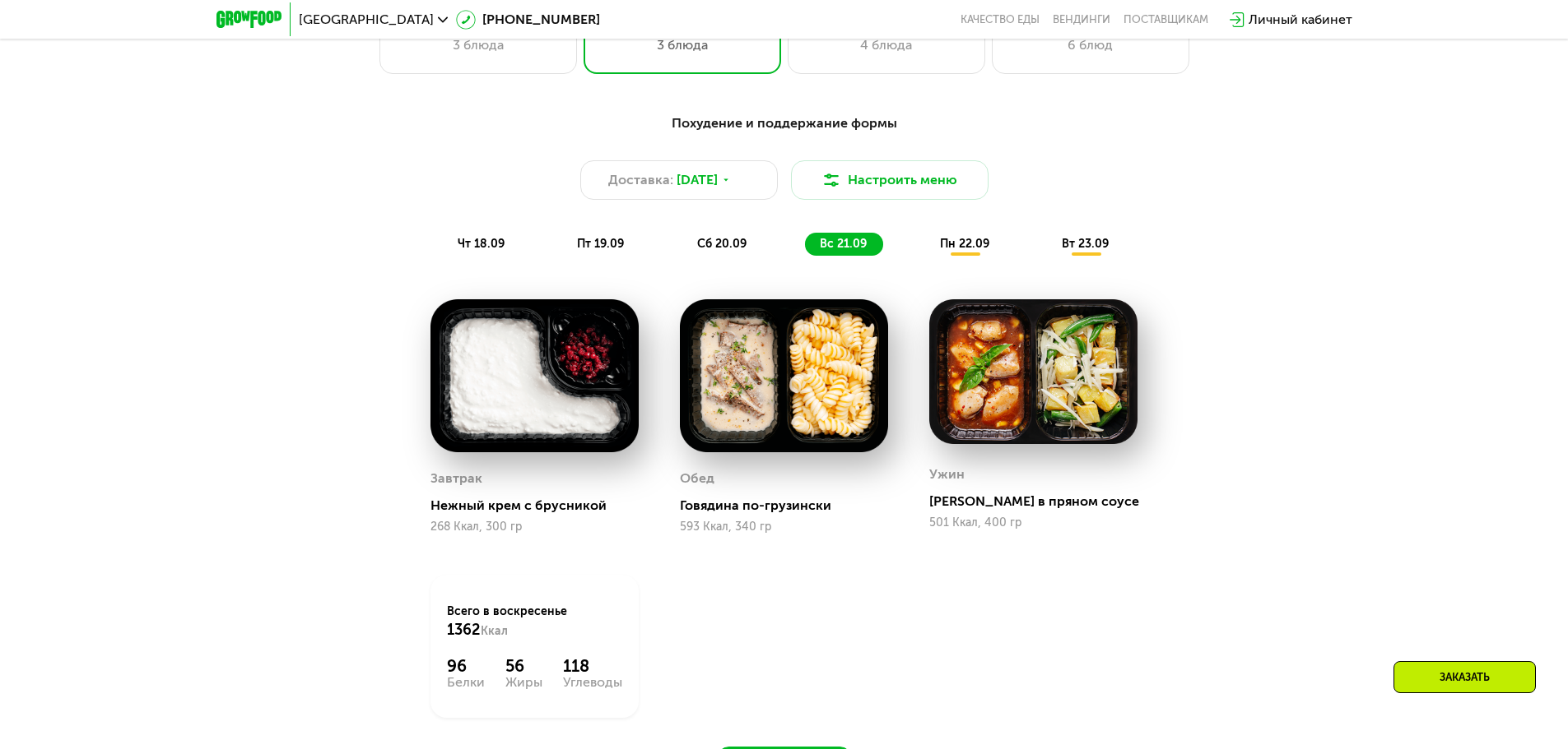
scroll to position [1367, 0]
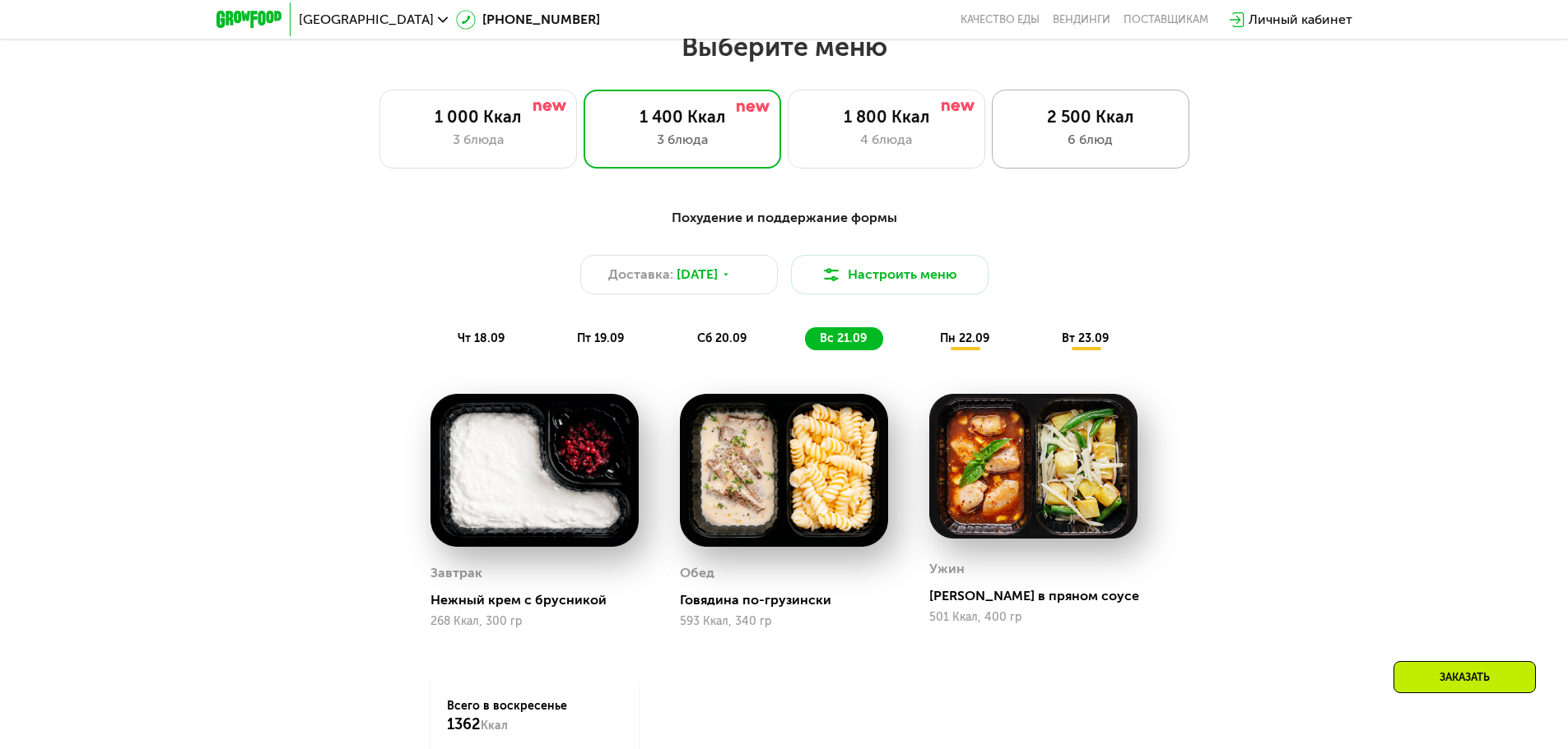
click at [1137, 132] on div "2 500 Ккал 6 блюд" at bounding box center [1090, 129] width 198 height 79
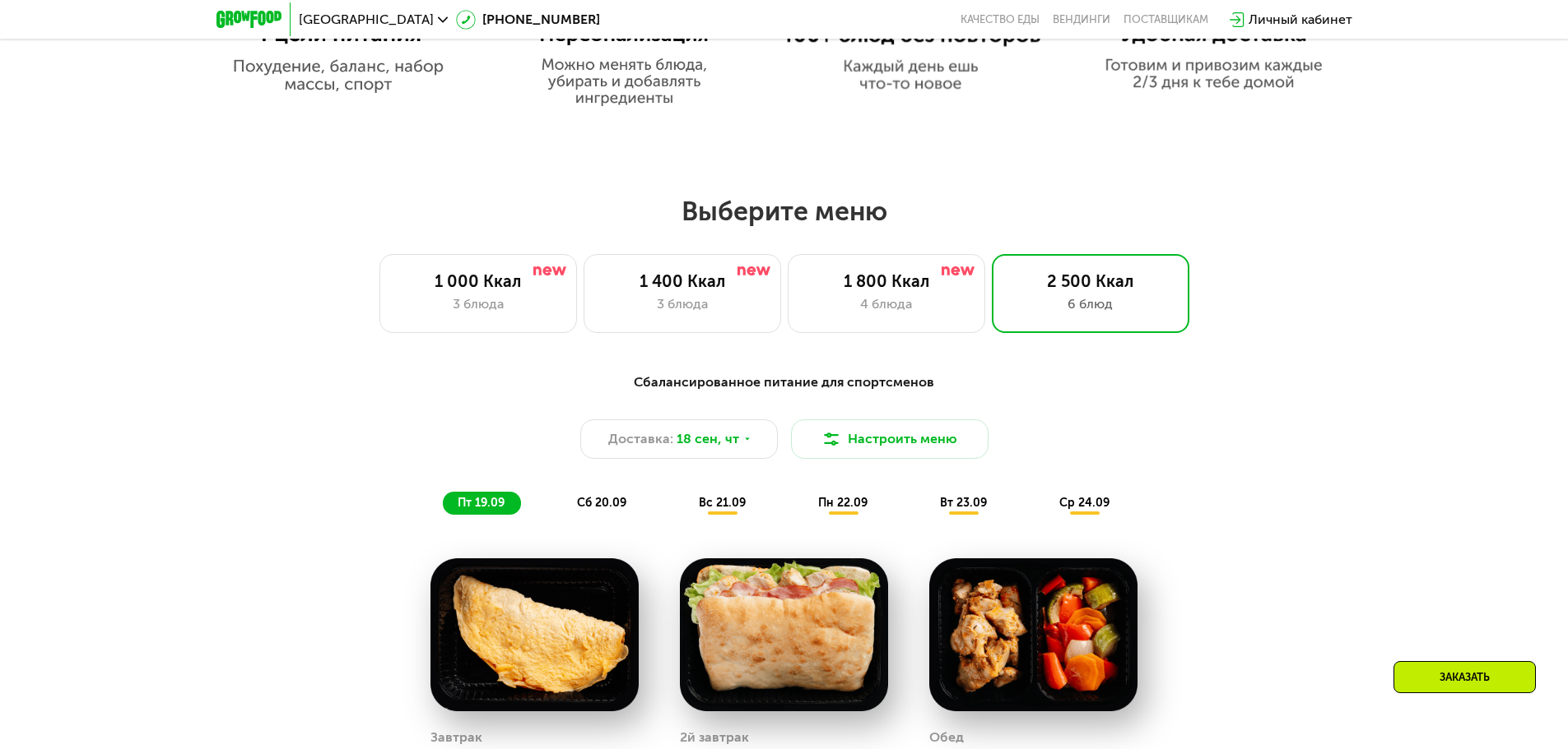
scroll to position [955, 0]
